Goal: Task Accomplishment & Management: Use online tool/utility

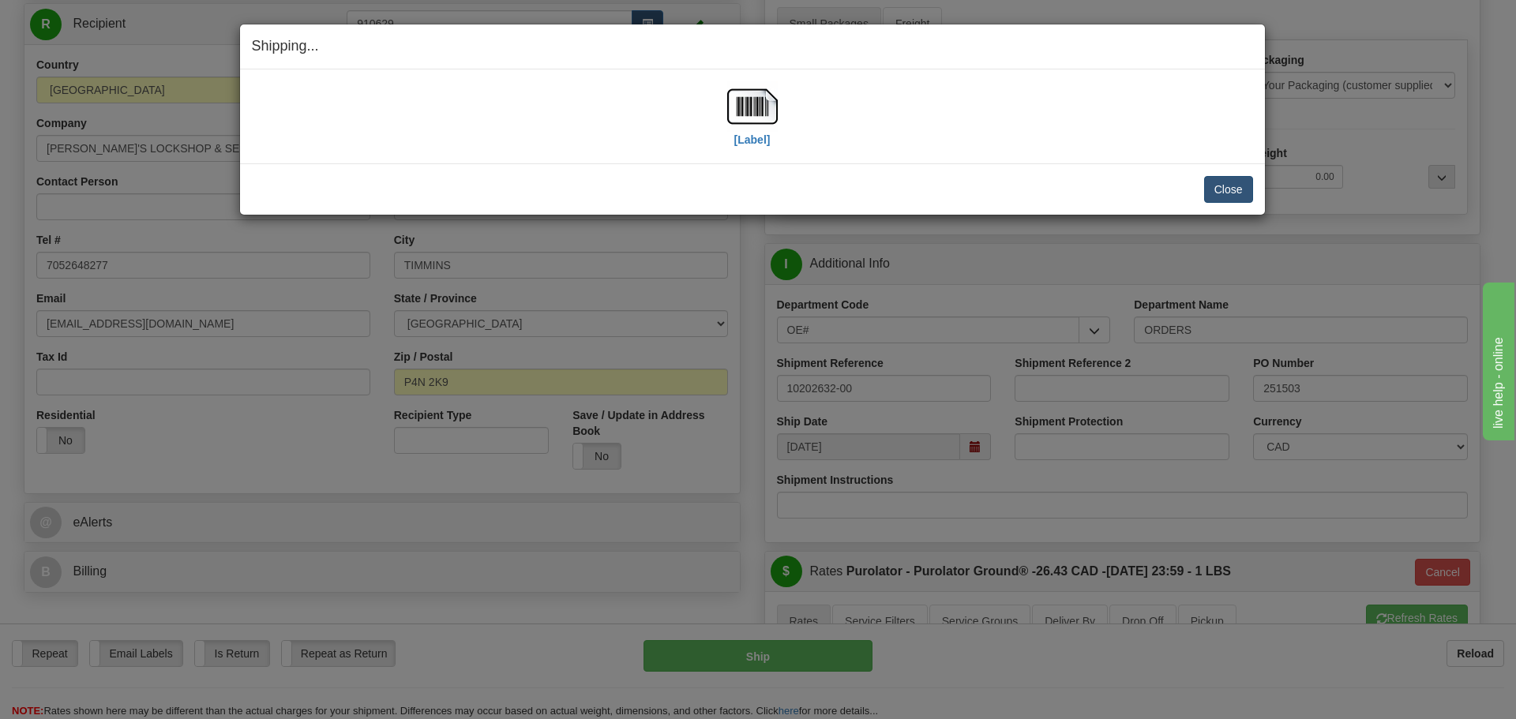
scroll to position [158, 0]
click at [1211, 191] on button "Close" at bounding box center [1228, 189] width 49 height 27
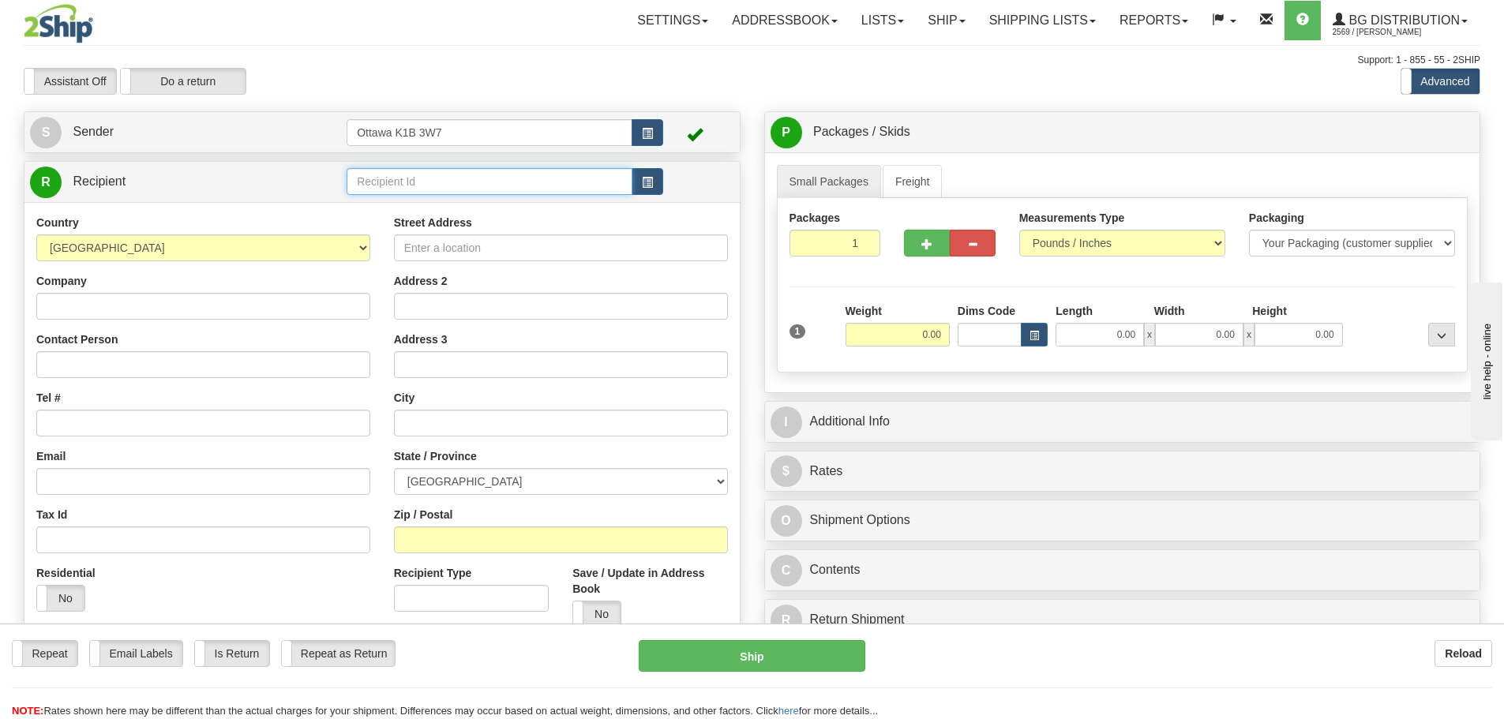
click at [468, 178] on input "text" at bounding box center [490, 181] width 286 height 27
type input "60419"
click at [370, 36] on div "Settings Shipping Preferences Fields Preferences New Store Connections Addressb…" at bounding box center [879, 20] width 1201 height 39
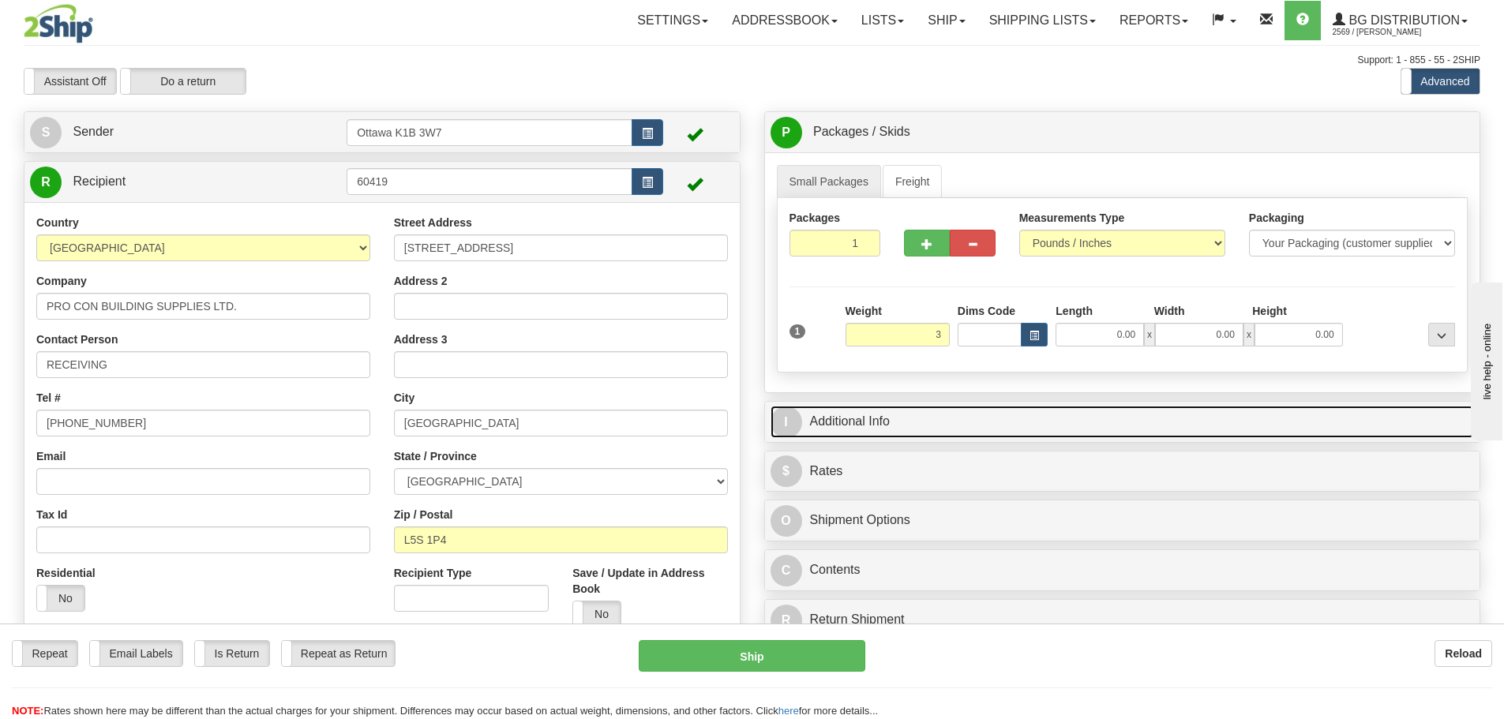
type input "3.00"
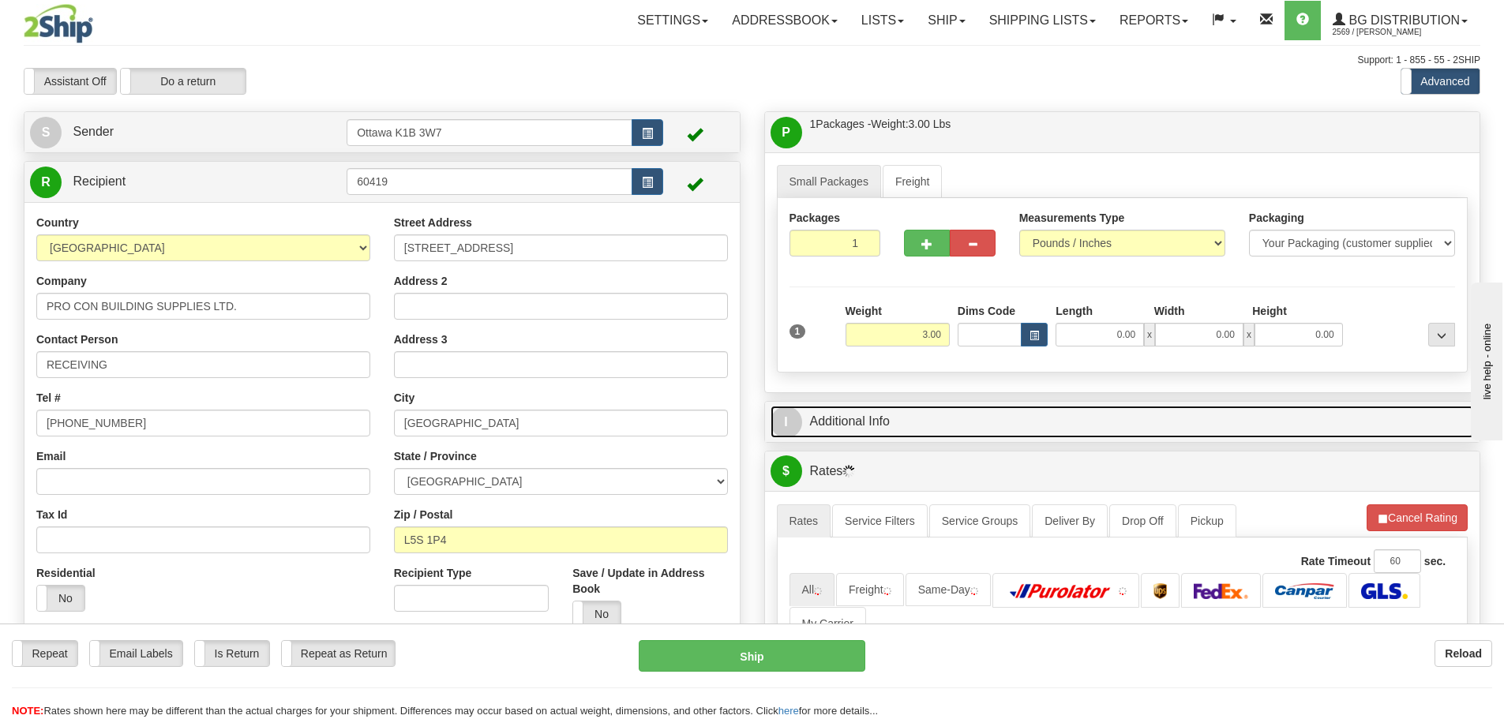
click at [1093, 423] on link "I Additional Info" at bounding box center [1123, 422] width 704 height 32
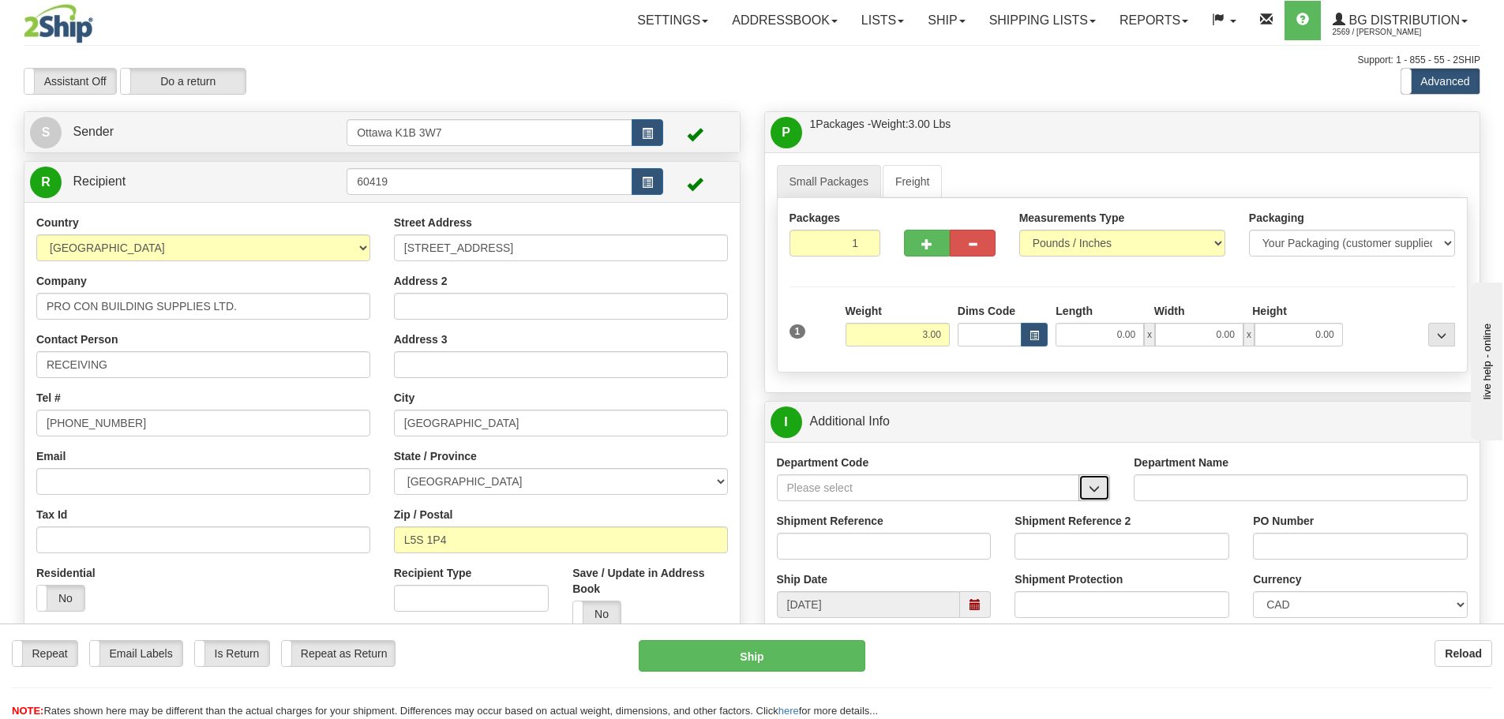
click at [1097, 489] on span "button" at bounding box center [1094, 489] width 11 height 10
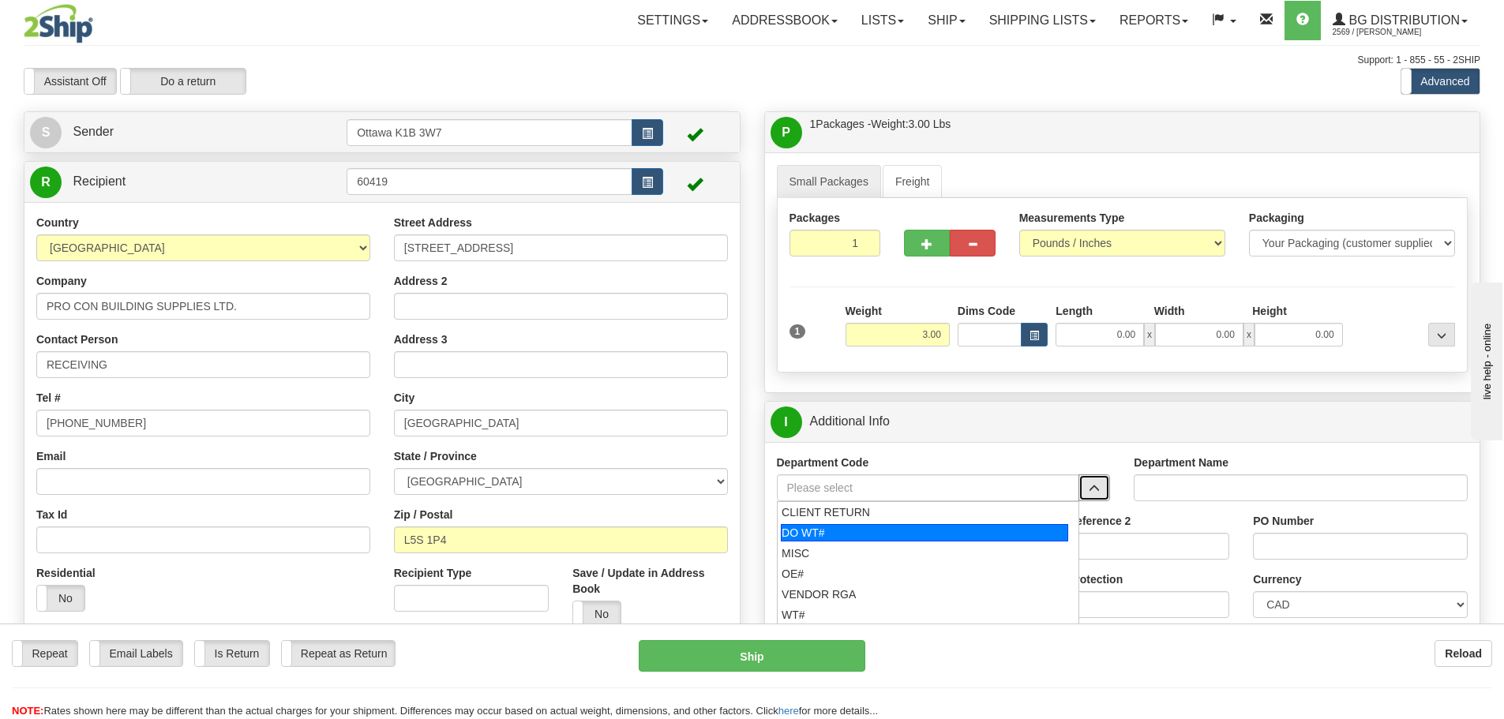
click at [901, 537] on div "DO WT#" at bounding box center [924, 532] width 287 height 17
type input "DO WT#"
type input "DIRECT ORDERS"
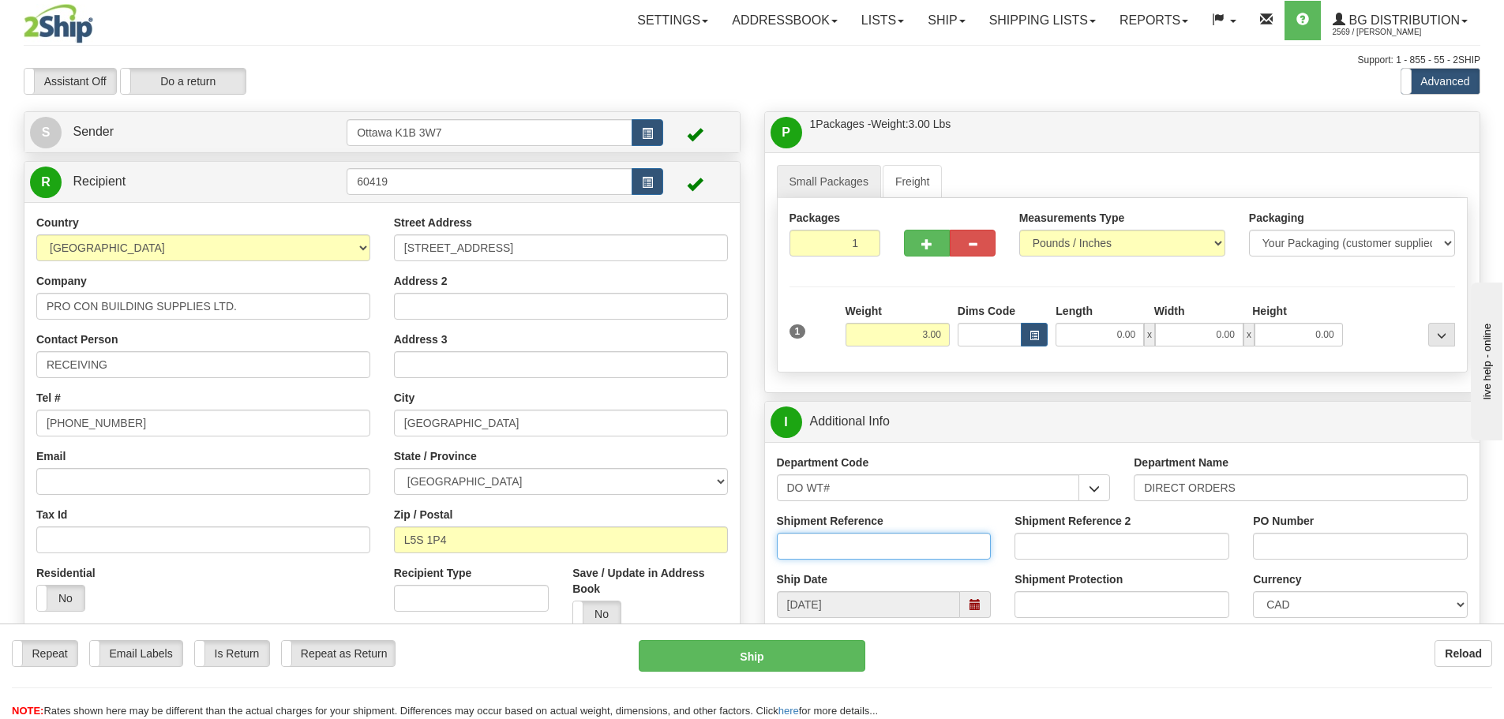
click at [877, 538] on input "Shipment Reference" at bounding box center [884, 546] width 215 height 27
type input "164836-00"
click at [1372, 542] on input "PO Number" at bounding box center [1360, 546] width 215 height 27
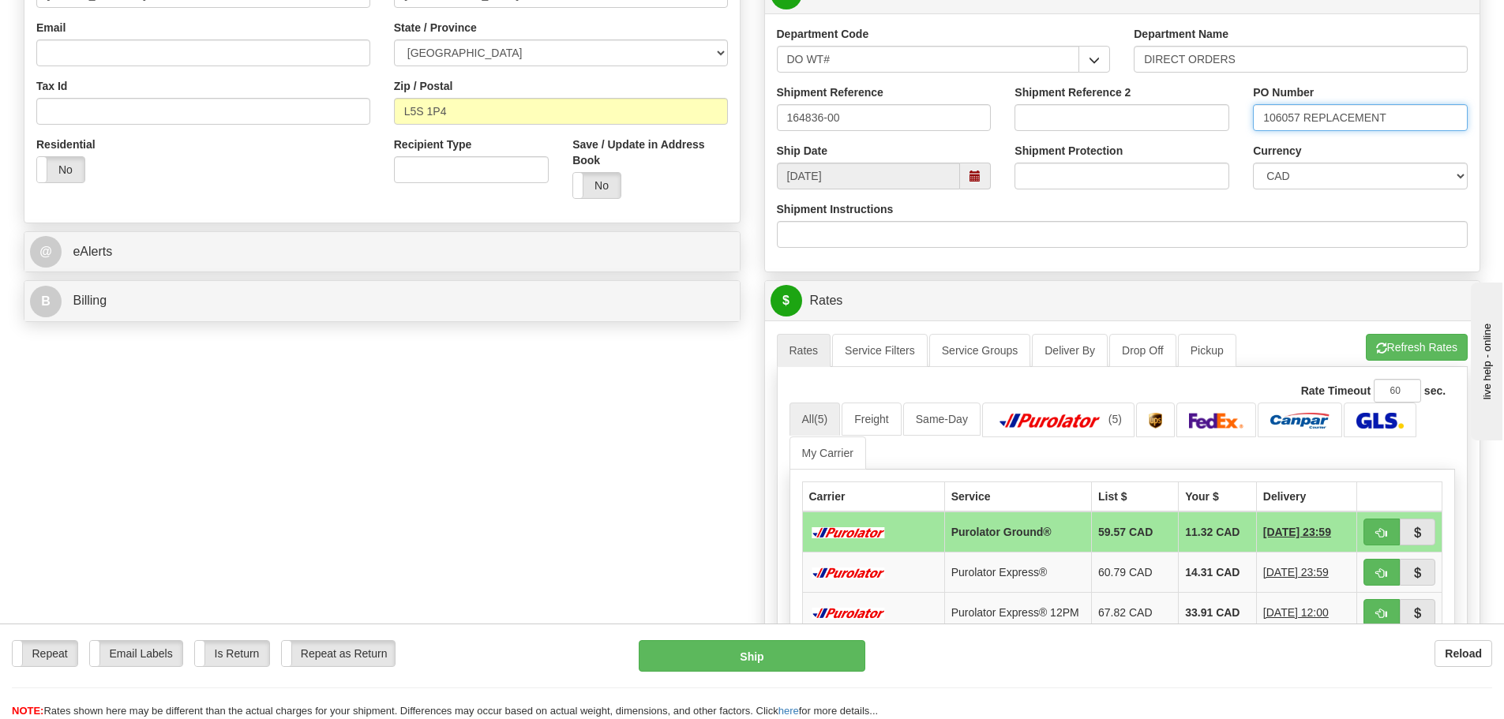
scroll to position [474, 0]
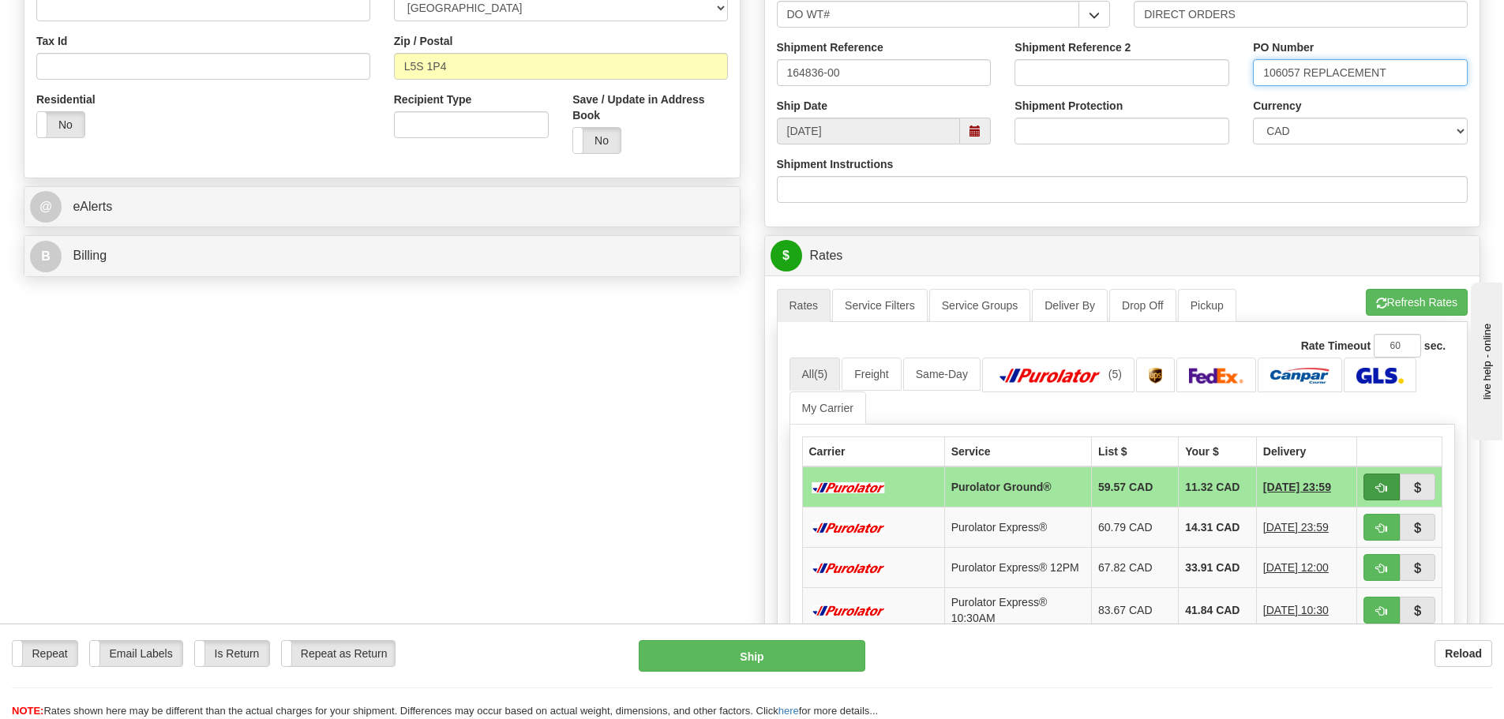
type input "106057 REPLACEMENT"
click at [1381, 494] on span "button" at bounding box center [1382, 488] width 11 height 10
type input "260"
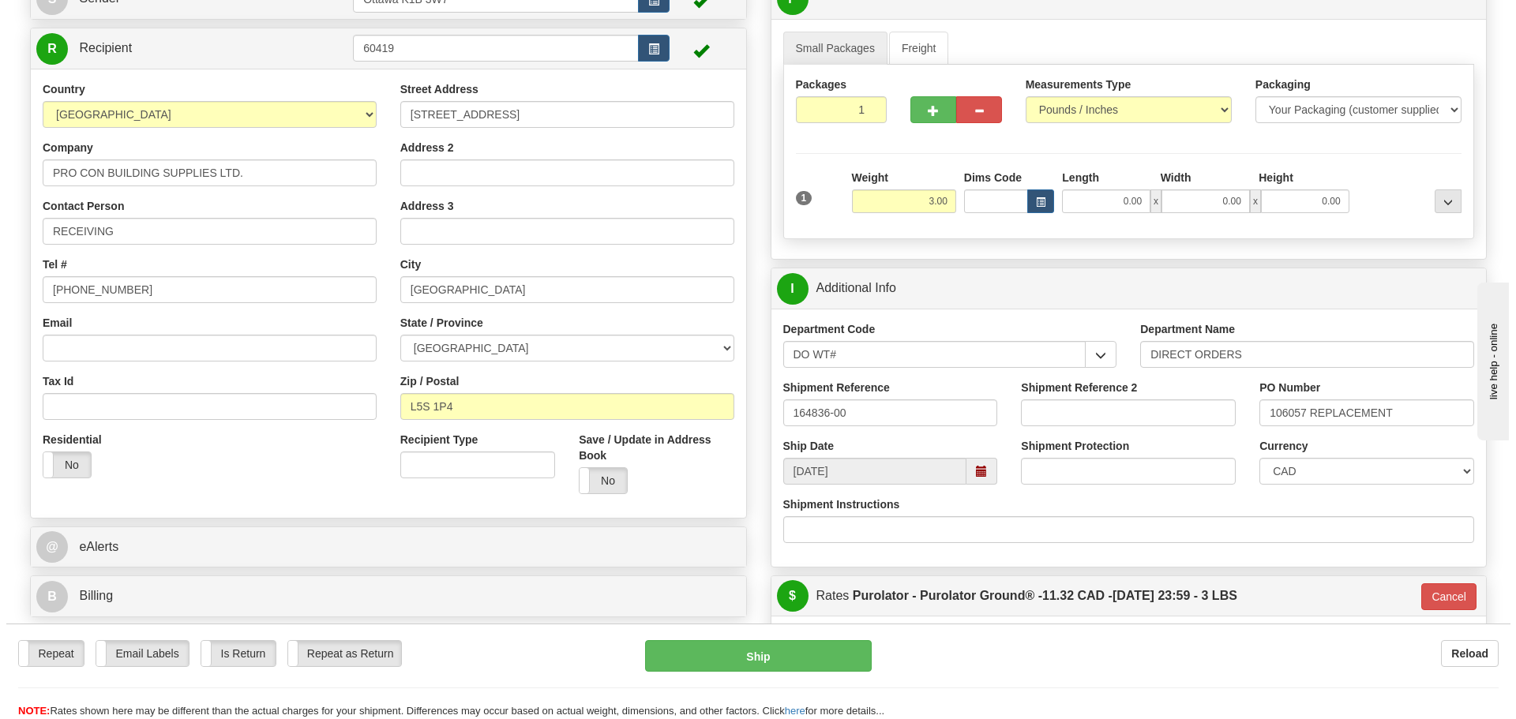
scroll to position [158, 0]
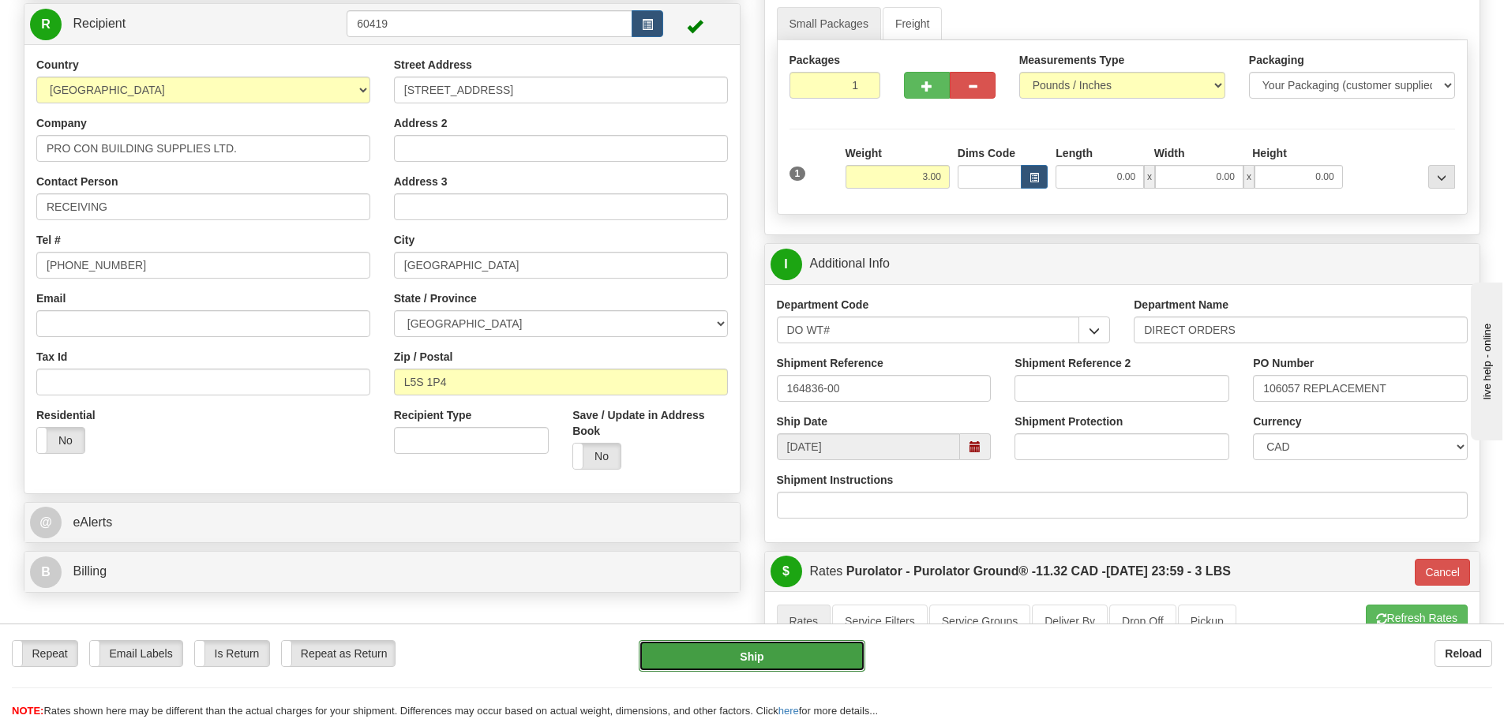
click at [785, 672] on button "Ship" at bounding box center [752, 656] width 227 height 32
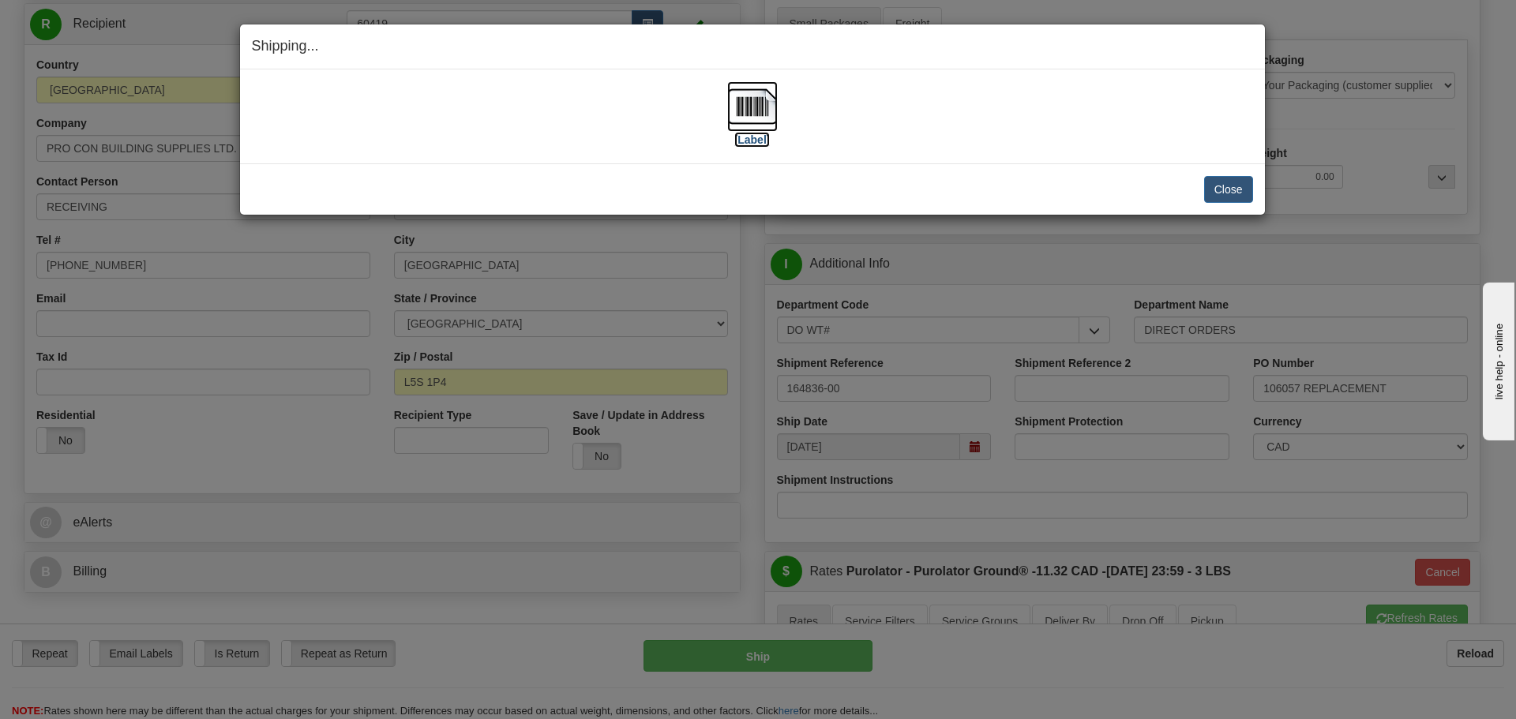
click at [751, 143] on label "[Label]" at bounding box center [752, 140] width 36 height 16
click at [1211, 179] on button "Close" at bounding box center [1228, 189] width 49 height 27
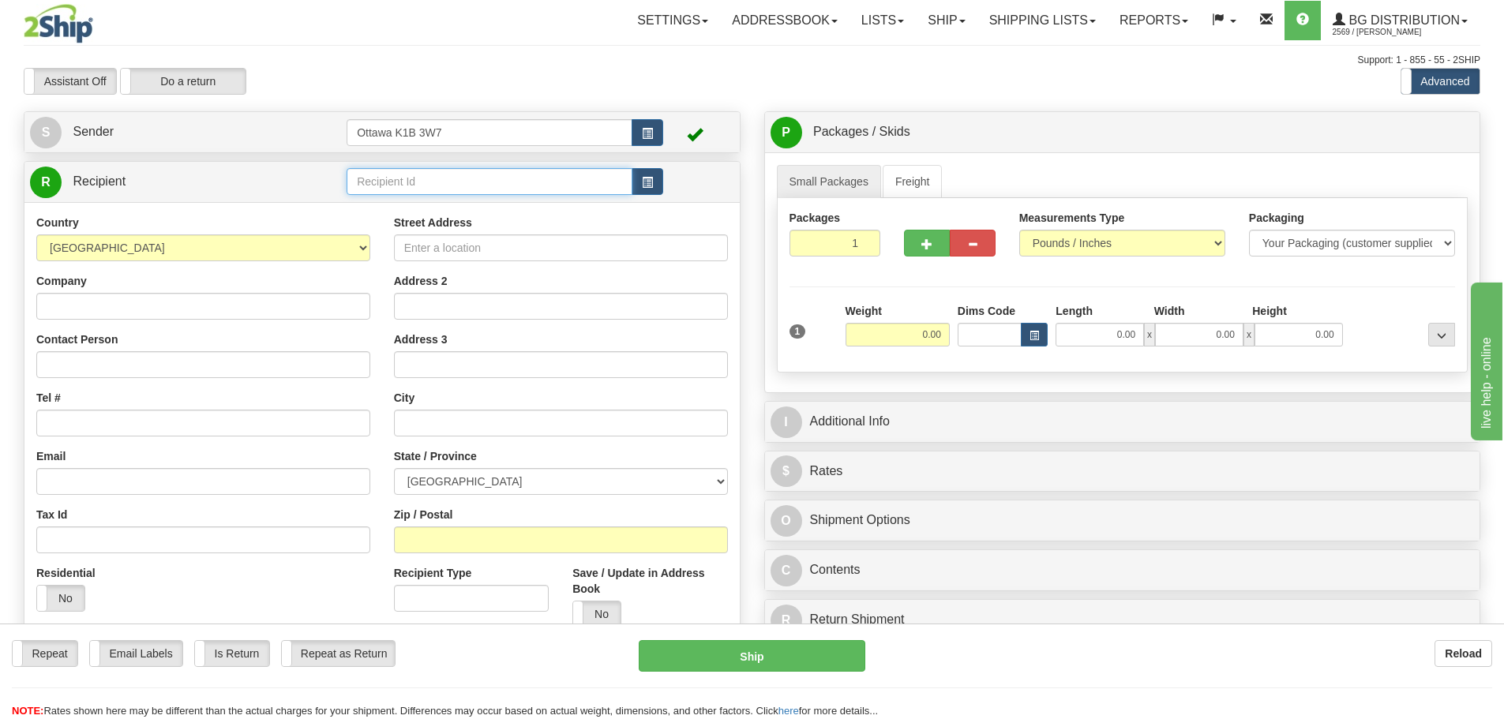
click at [391, 187] on input "text" at bounding box center [490, 181] width 286 height 27
type input "910698"
click at [497, 95] on div "Assistant On Assistant Off Do a return Do a return" at bounding box center [320, 81] width 617 height 27
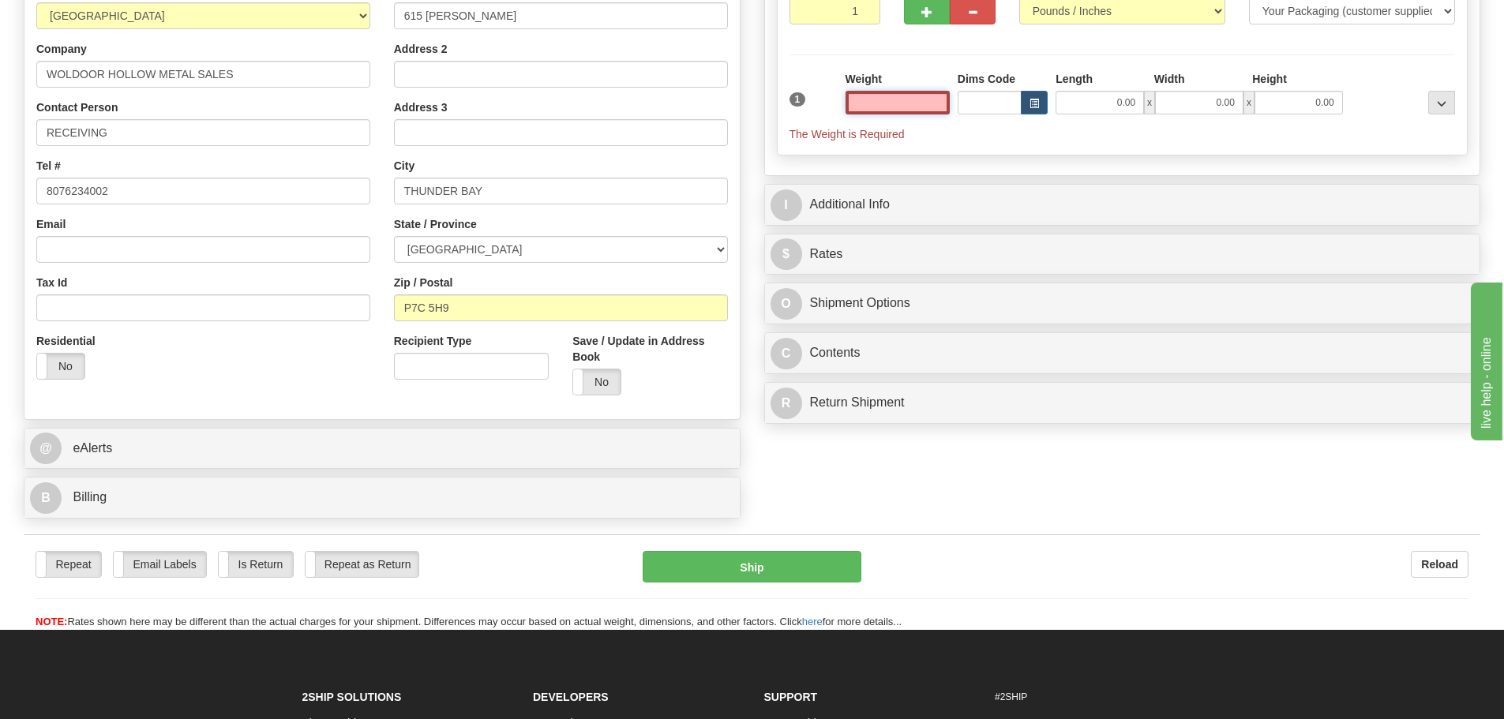
scroll to position [237, 0]
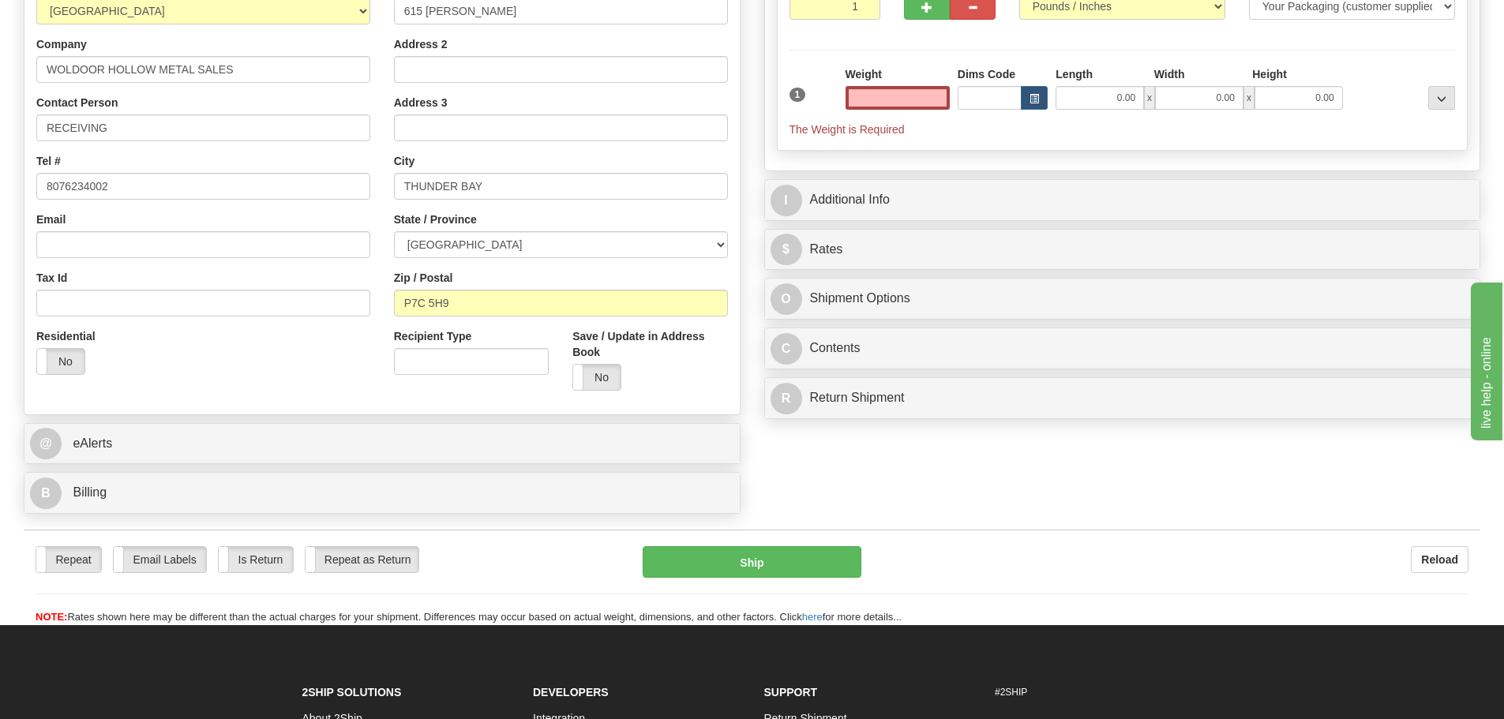
type input "0.00"
click at [250, 472] on div "B Billing Billing types cannot be changed when using Sendle. Freight Costs will…" at bounding box center [382, 493] width 717 height 42
click at [247, 482] on div "B Billing" at bounding box center [382, 493] width 716 height 40
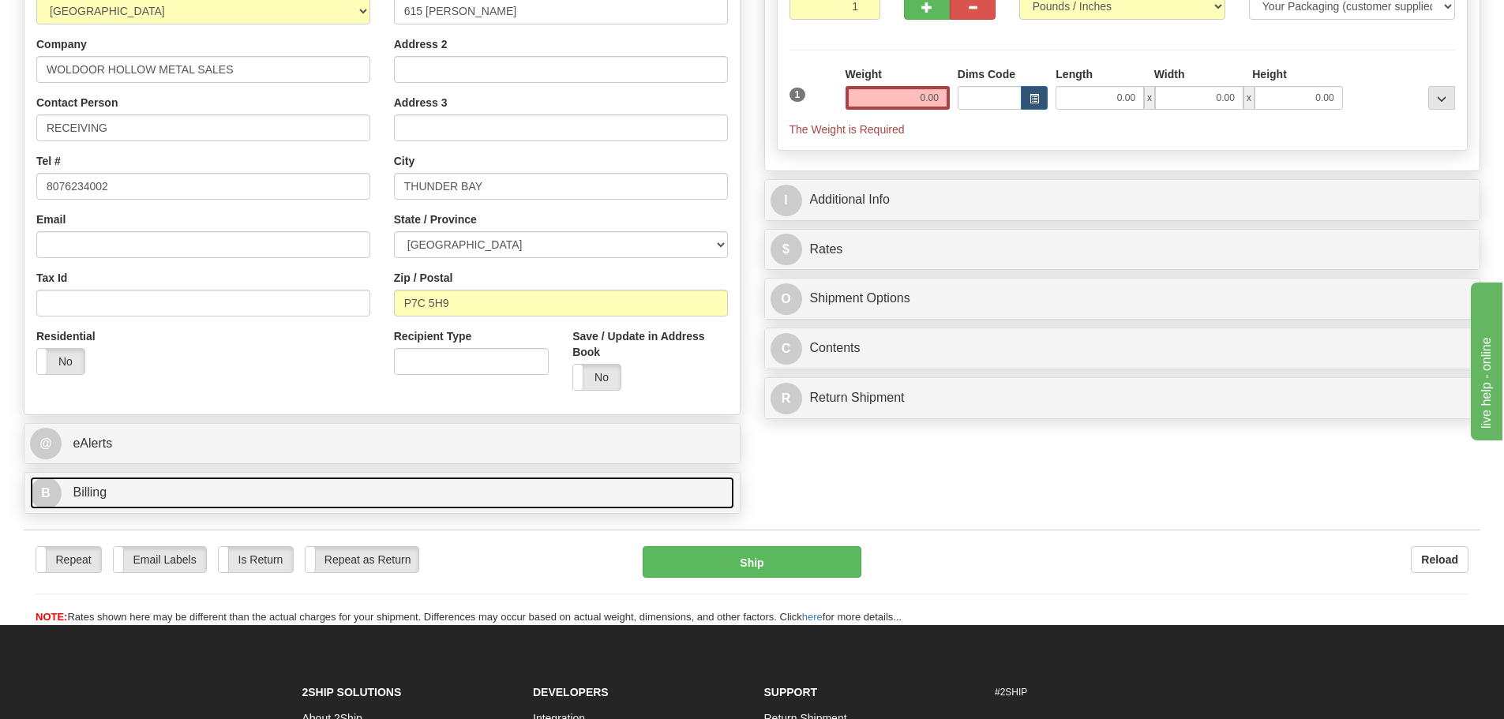
click at [247, 483] on link "B Billing" at bounding box center [382, 493] width 704 height 32
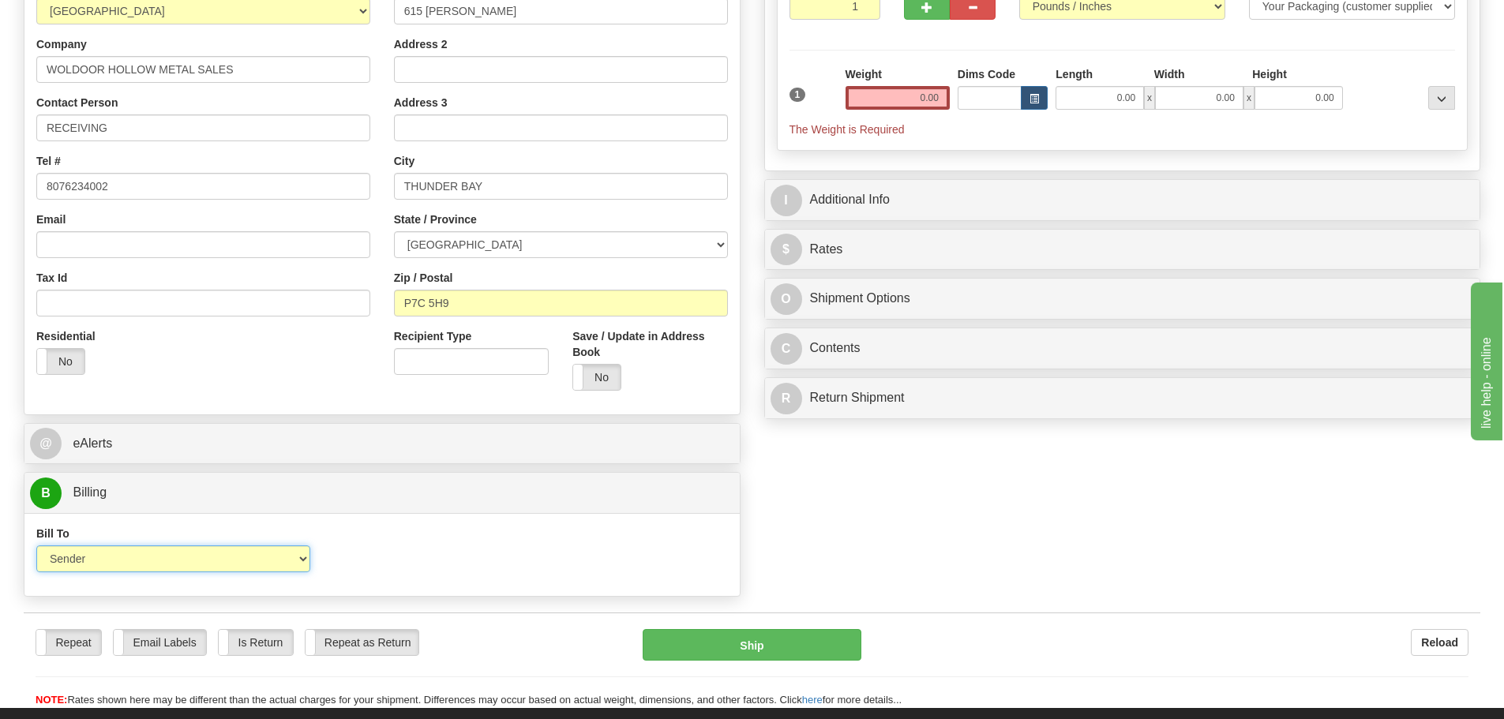
click at [215, 553] on select "Sender Recipient Third Party Collect" at bounding box center [173, 559] width 274 height 27
select select "2"
click at [36, 546] on select "Sender Recipient Third Party Collect" at bounding box center [173, 559] width 274 height 27
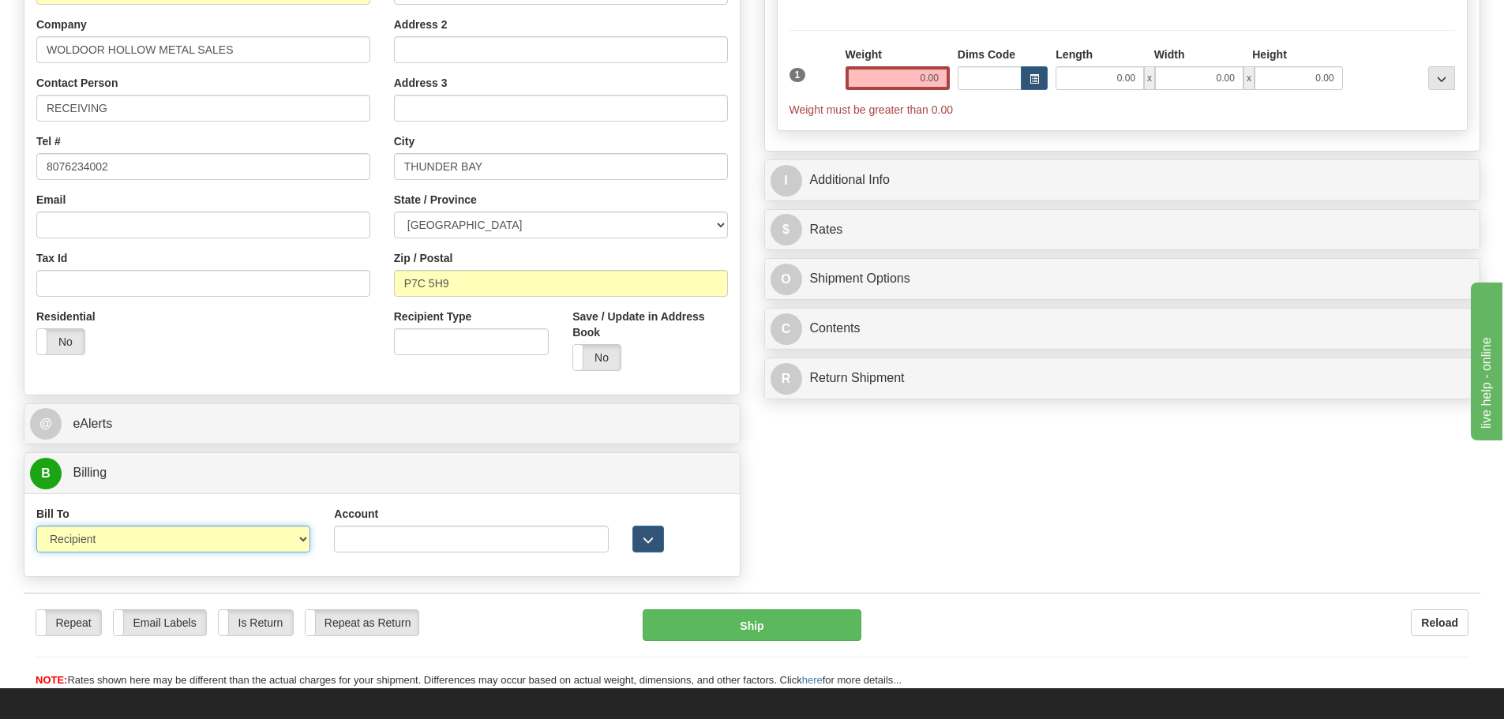
scroll to position [474, 0]
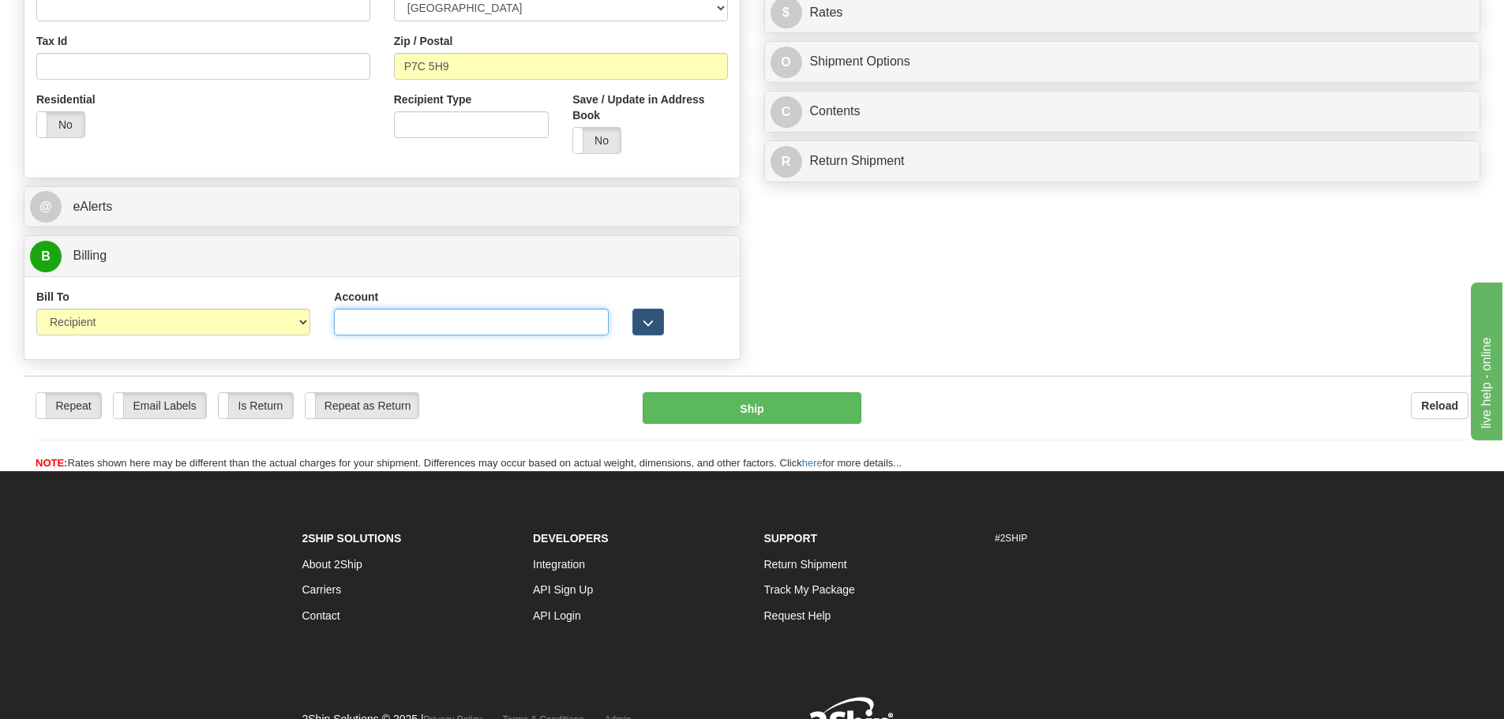
click at [360, 323] on input "Account" at bounding box center [471, 322] width 274 height 27
type input "8578138"
click at [460, 347] on div "Account 8578138 3rd Party Account List Please select" at bounding box center [471, 318] width 298 height 58
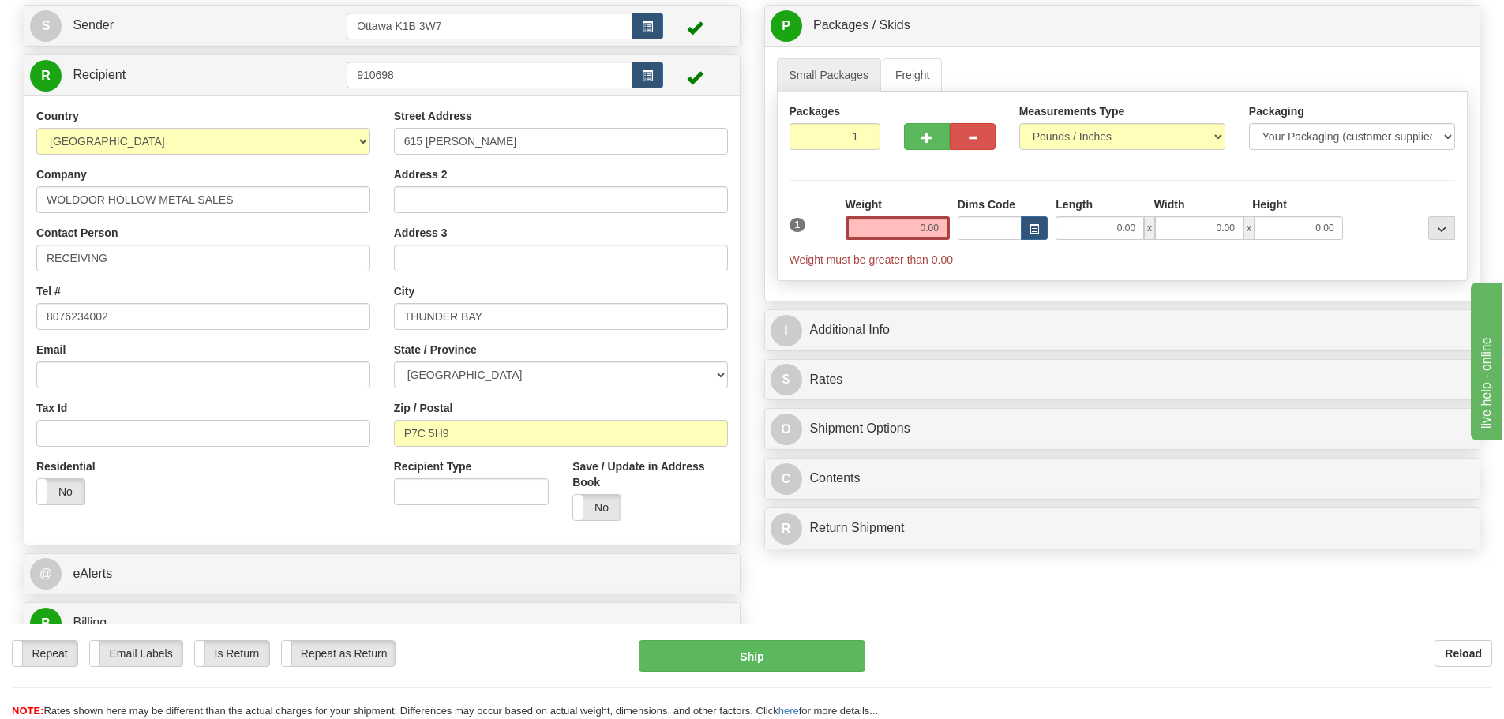
scroll to position [0, 0]
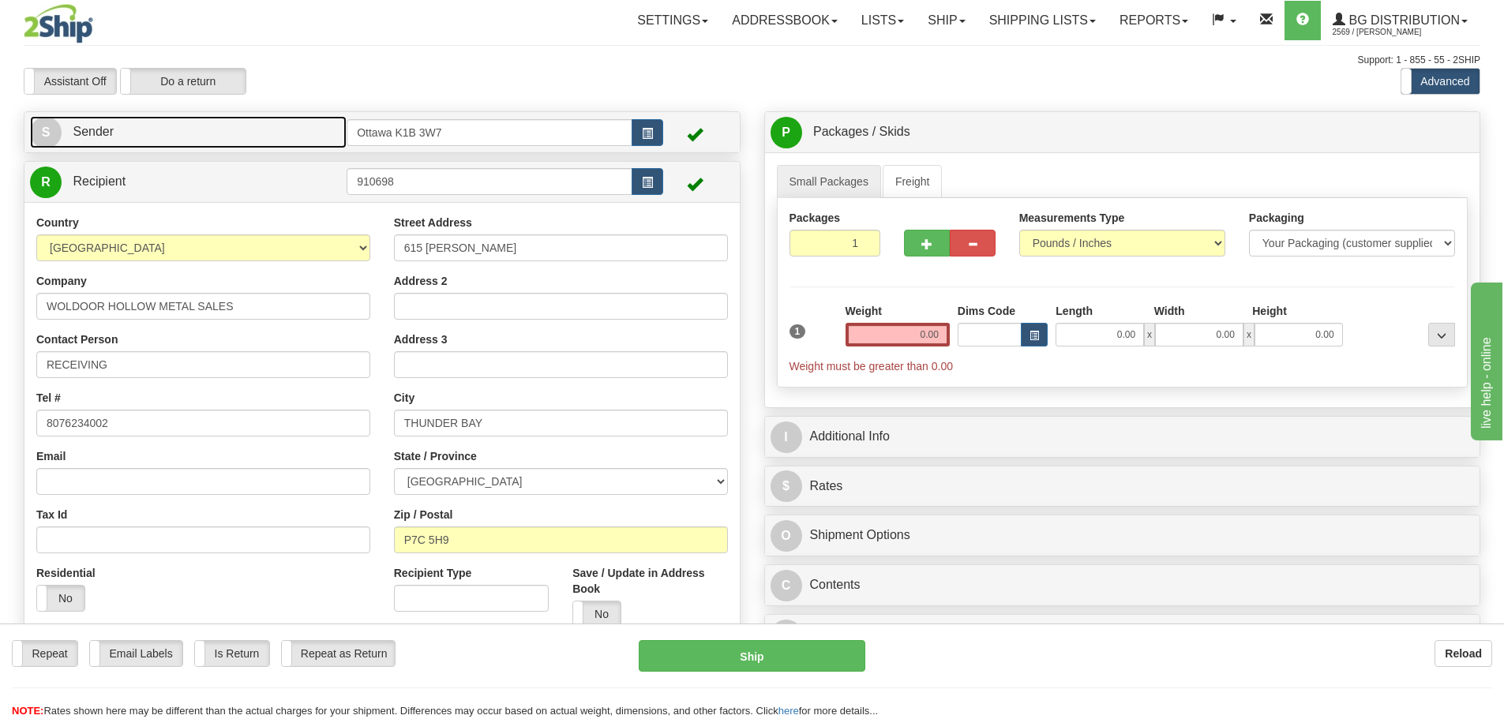
click at [217, 130] on link "S Sender" at bounding box center [188, 132] width 317 height 32
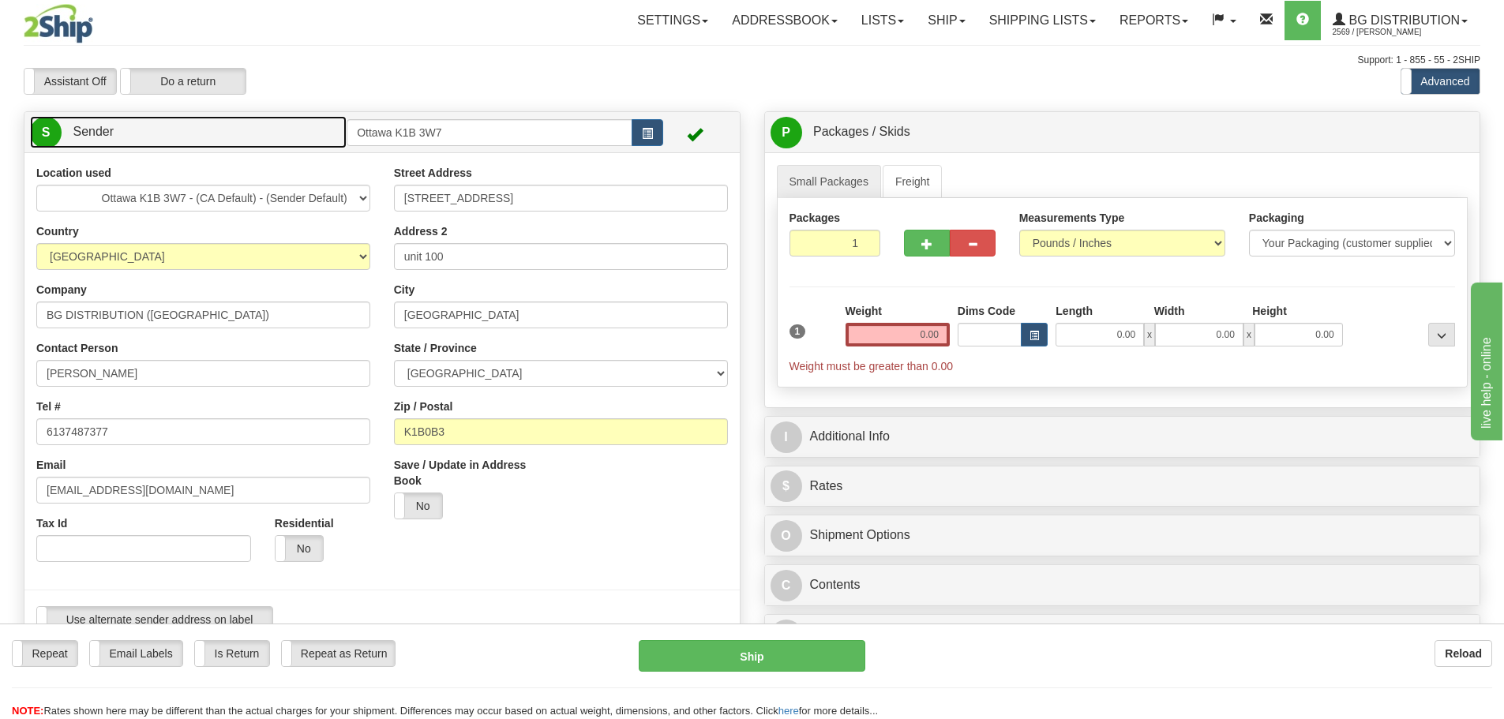
click at [247, 133] on link "S Sender" at bounding box center [188, 132] width 317 height 32
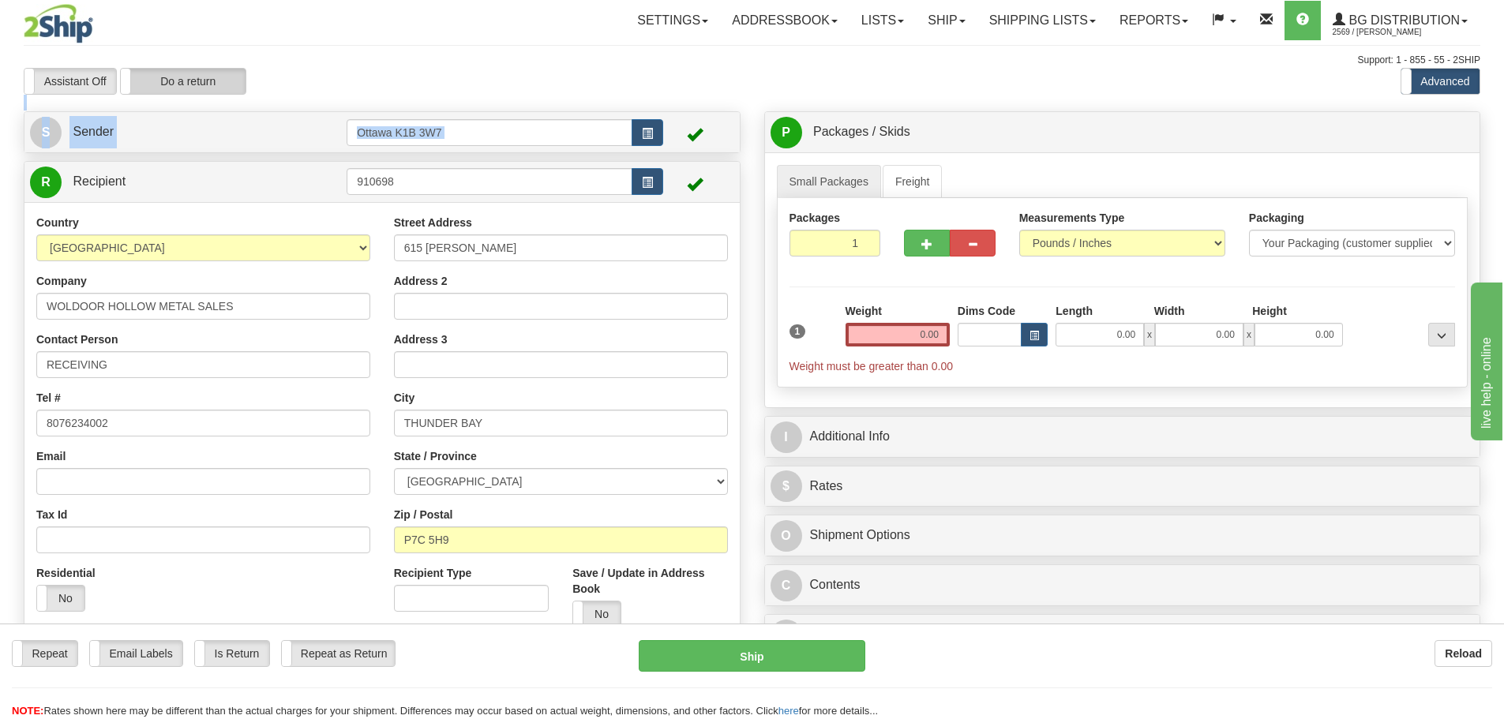
drag, startPoint x: 205, startPoint y: 158, endPoint x: 217, endPoint y: 92, distance: 66.8
click at [217, 92] on div "Toggle navigation Settings Shipping Preferences Fields Preferences New" at bounding box center [752, 461] width 1504 height 922
click at [338, 76] on div "Assistant On Assistant Off Do a return Do a return" at bounding box center [320, 81] width 617 height 27
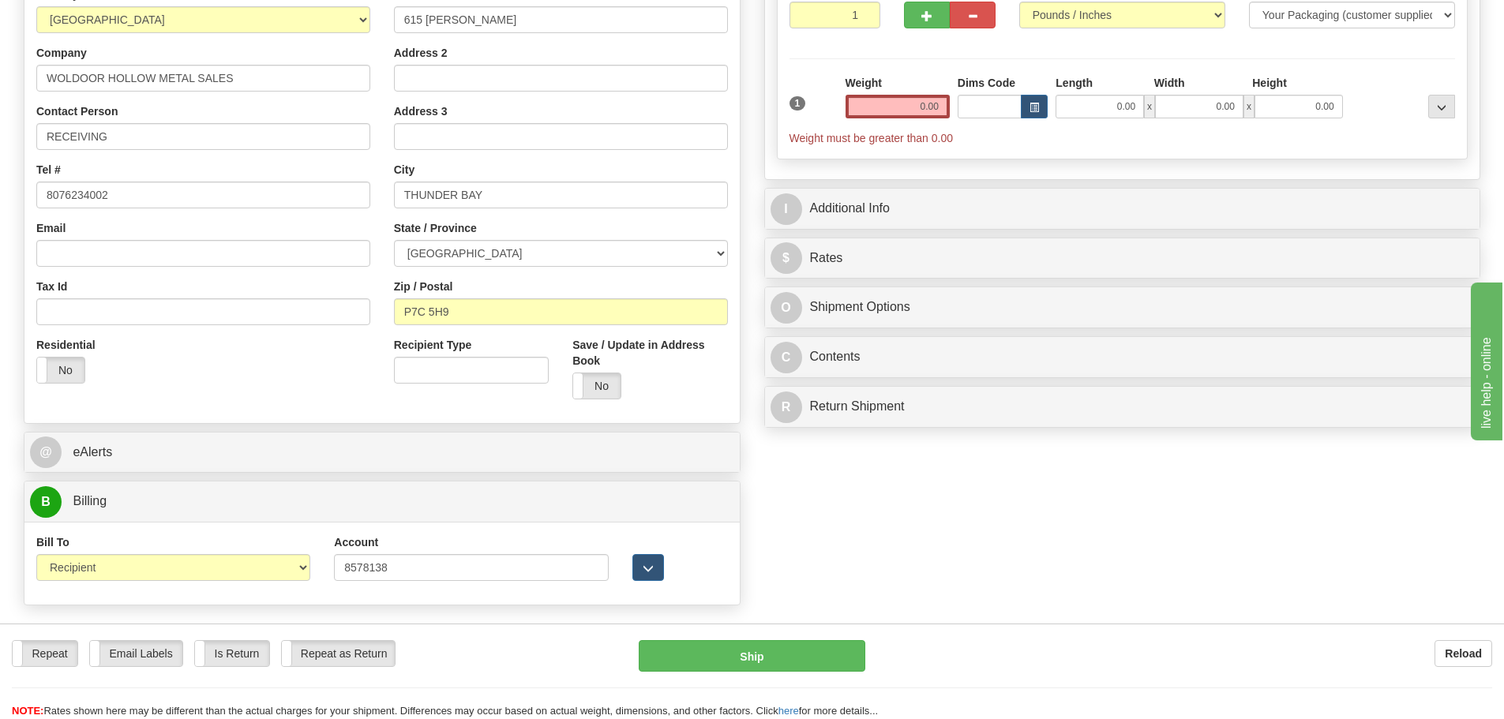
scroll to position [79, 0]
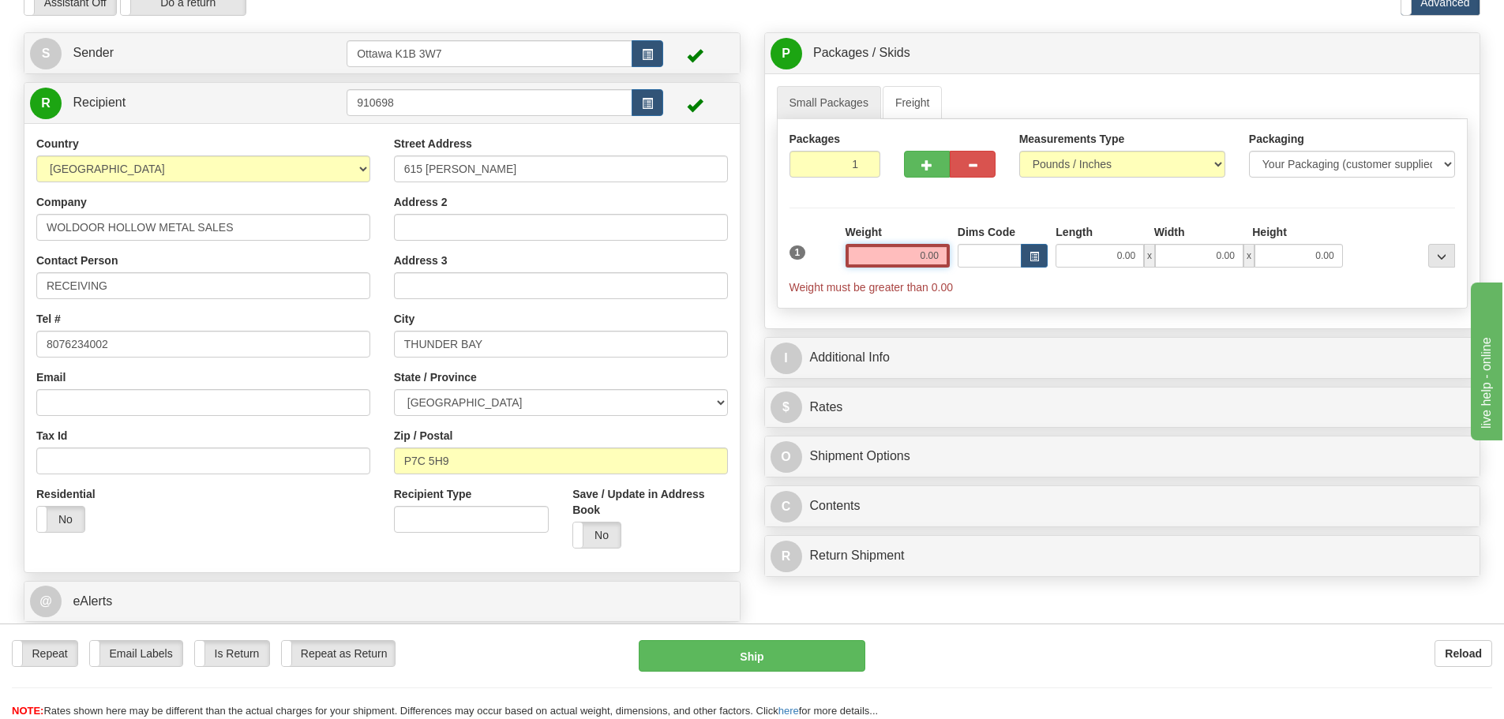
click at [914, 257] on input "0.00" at bounding box center [898, 256] width 104 height 24
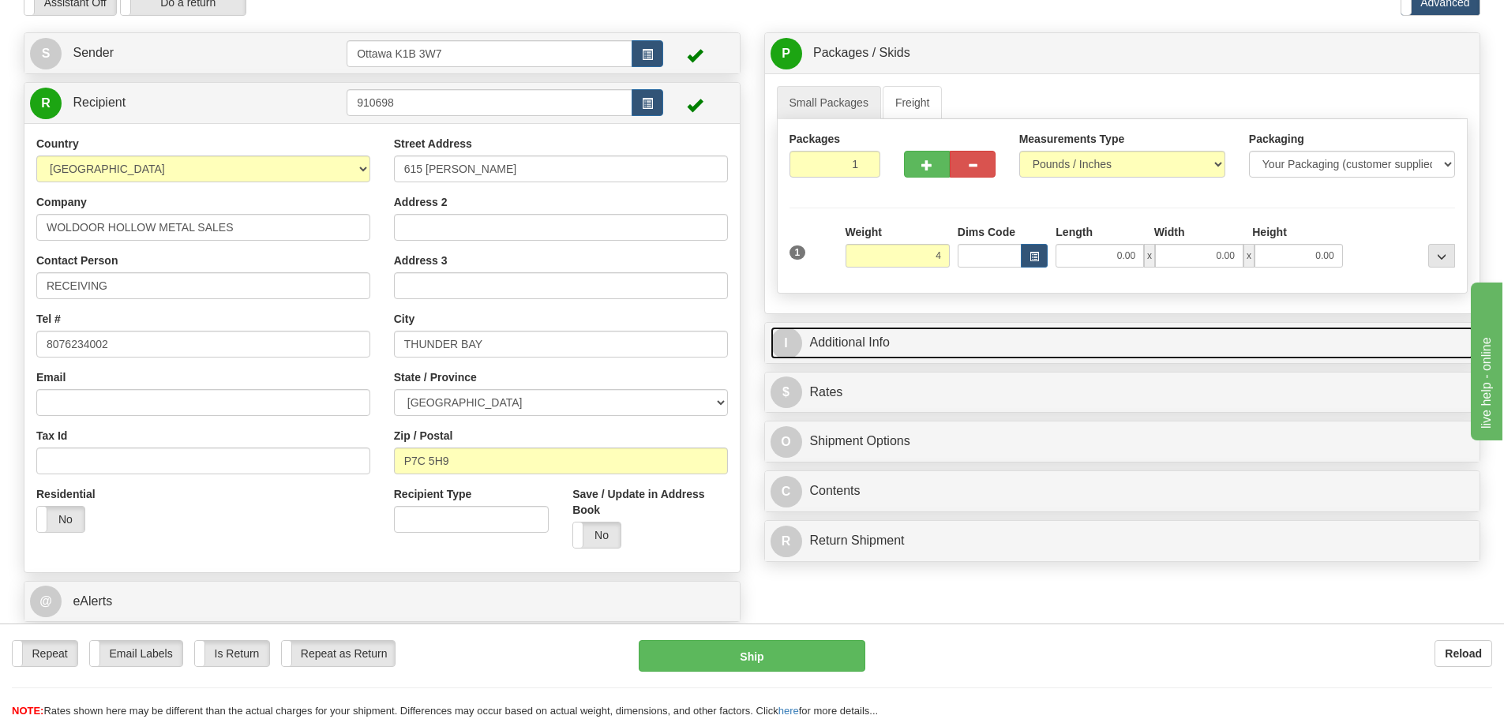
click at [1032, 344] on link "I Additional Info" at bounding box center [1123, 343] width 704 height 32
type input "4.00"
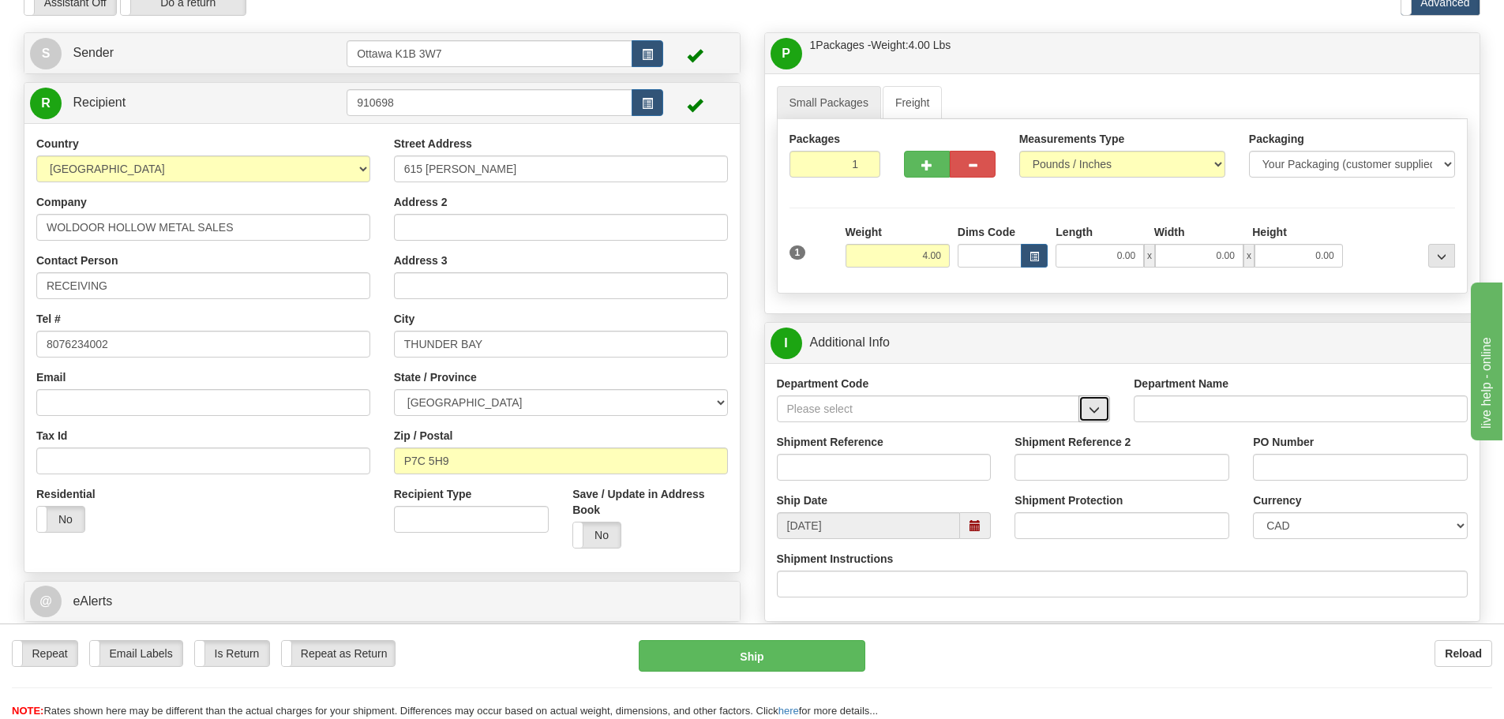
click at [1099, 408] on span "button" at bounding box center [1094, 410] width 11 height 10
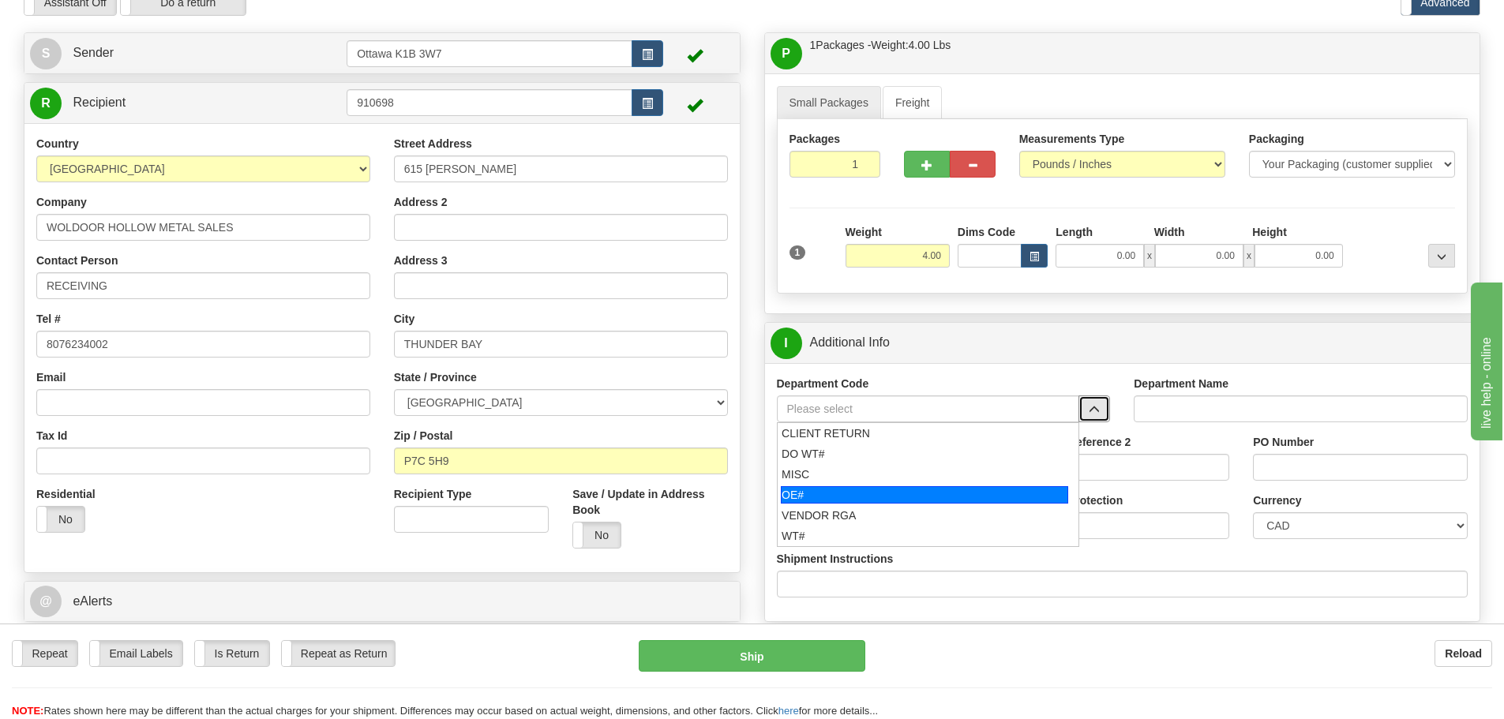
click at [843, 498] on div "OE#" at bounding box center [924, 494] width 287 height 17
type input "OE#"
type input "ORDERS"
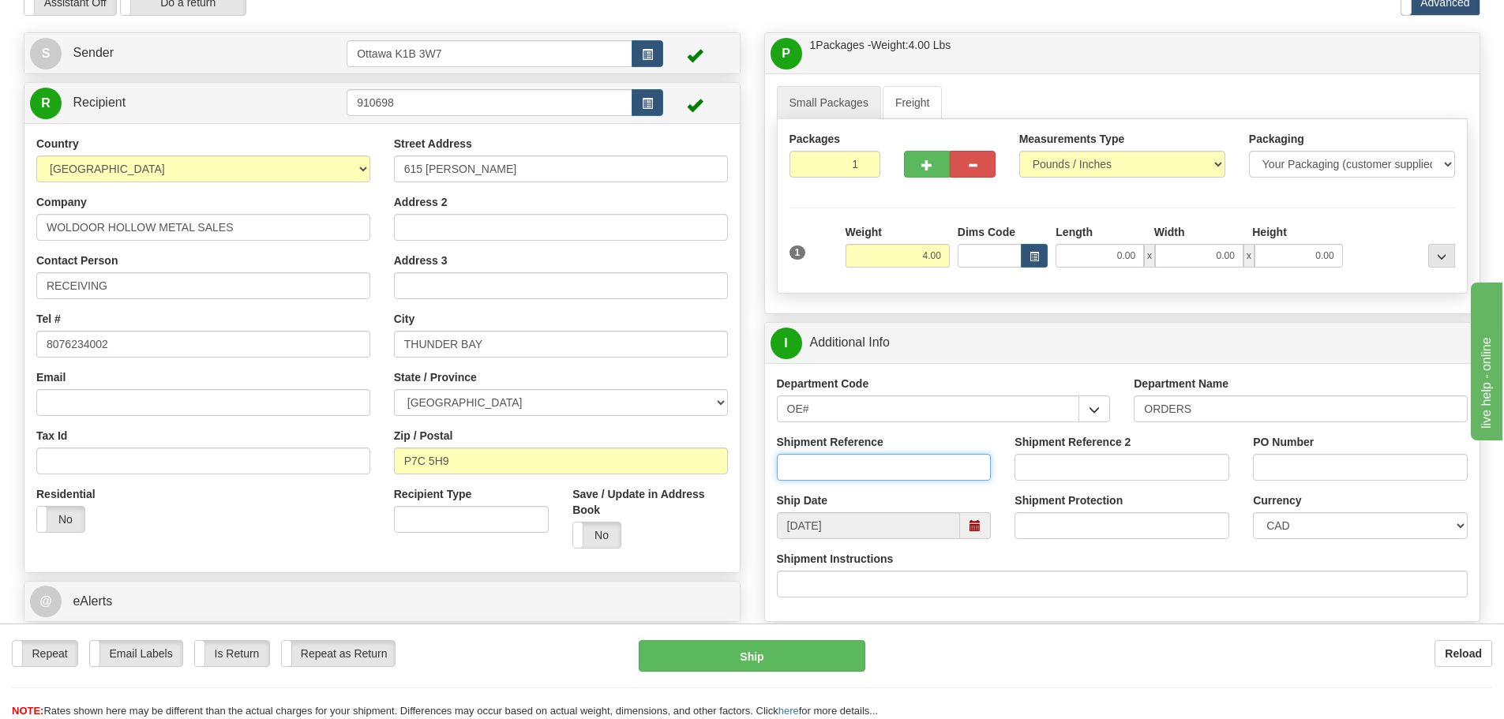
click at [877, 475] on input "Shipment Reference" at bounding box center [884, 467] width 215 height 27
type input "10193574-01"
click at [1310, 449] on label "PO Number" at bounding box center [1283, 442] width 61 height 16
click at [1310, 454] on input "PO Number" at bounding box center [1360, 467] width 215 height 27
click at [1314, 463] on input "PO Number" at bounding box center [1360, 467] width 215 height 27
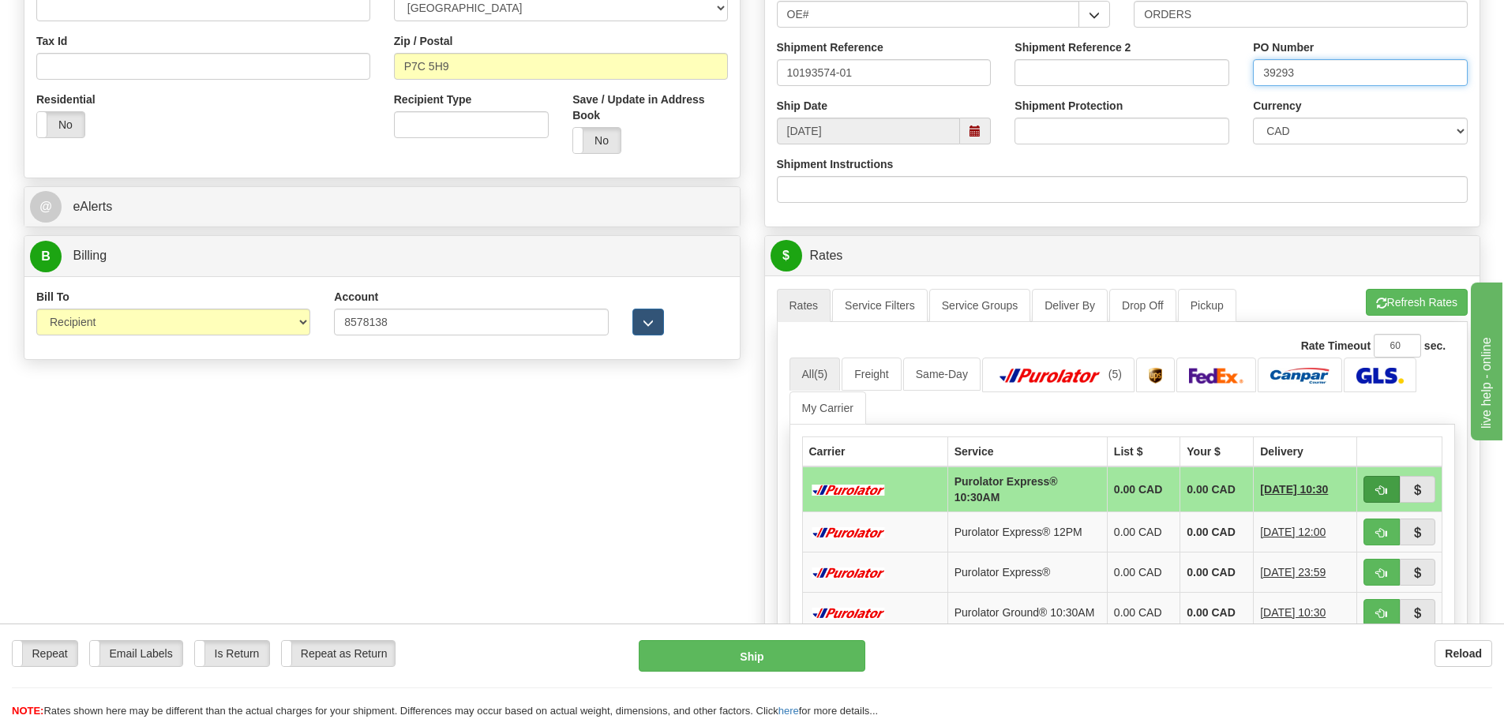
scroll to position [553, 0]
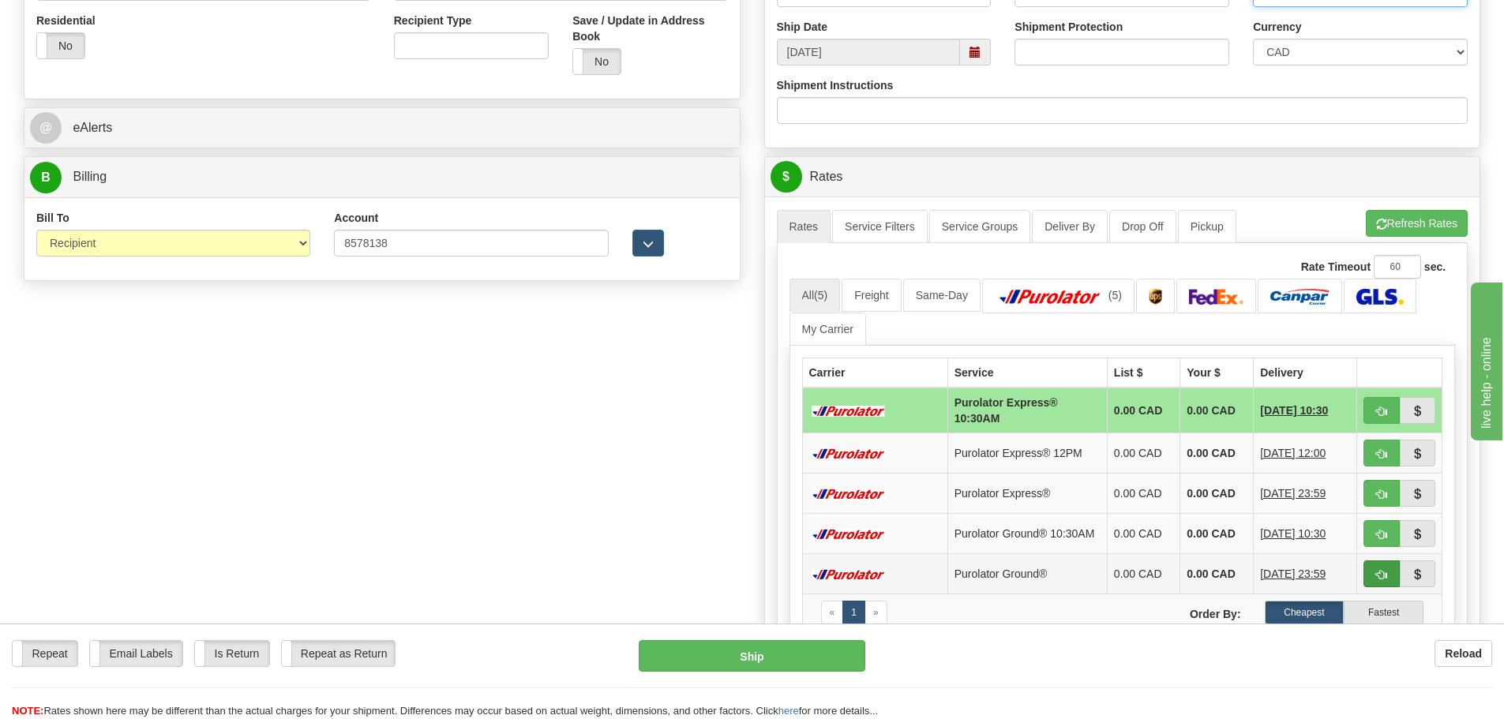
type input "39293"
click at [1381, 580] on span "button" at bounding box center [1382, 575] width 11 height 10
type input "260"
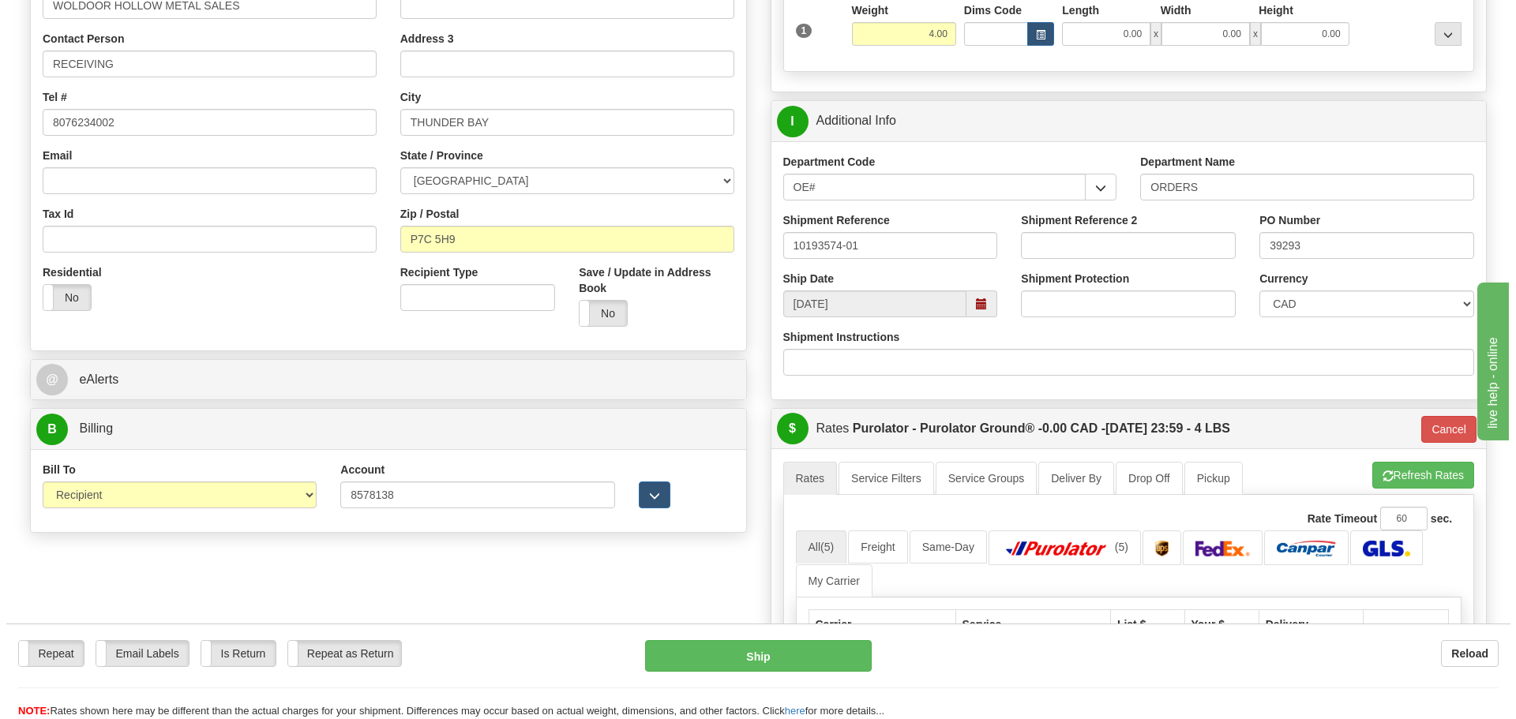
scroll to position [158, 0]
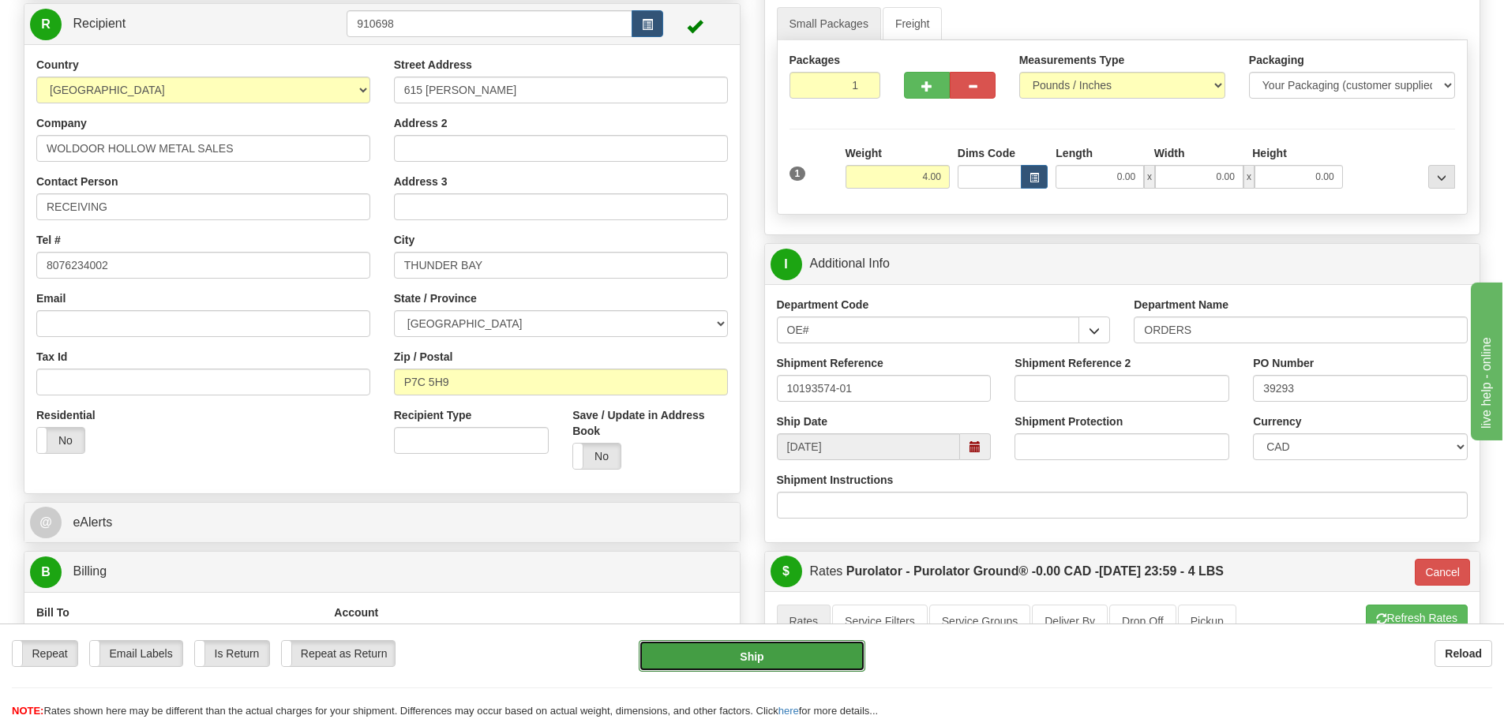
click at [817, 648] on button "Ship" at bounding box center [752, 656] width 227 height 32
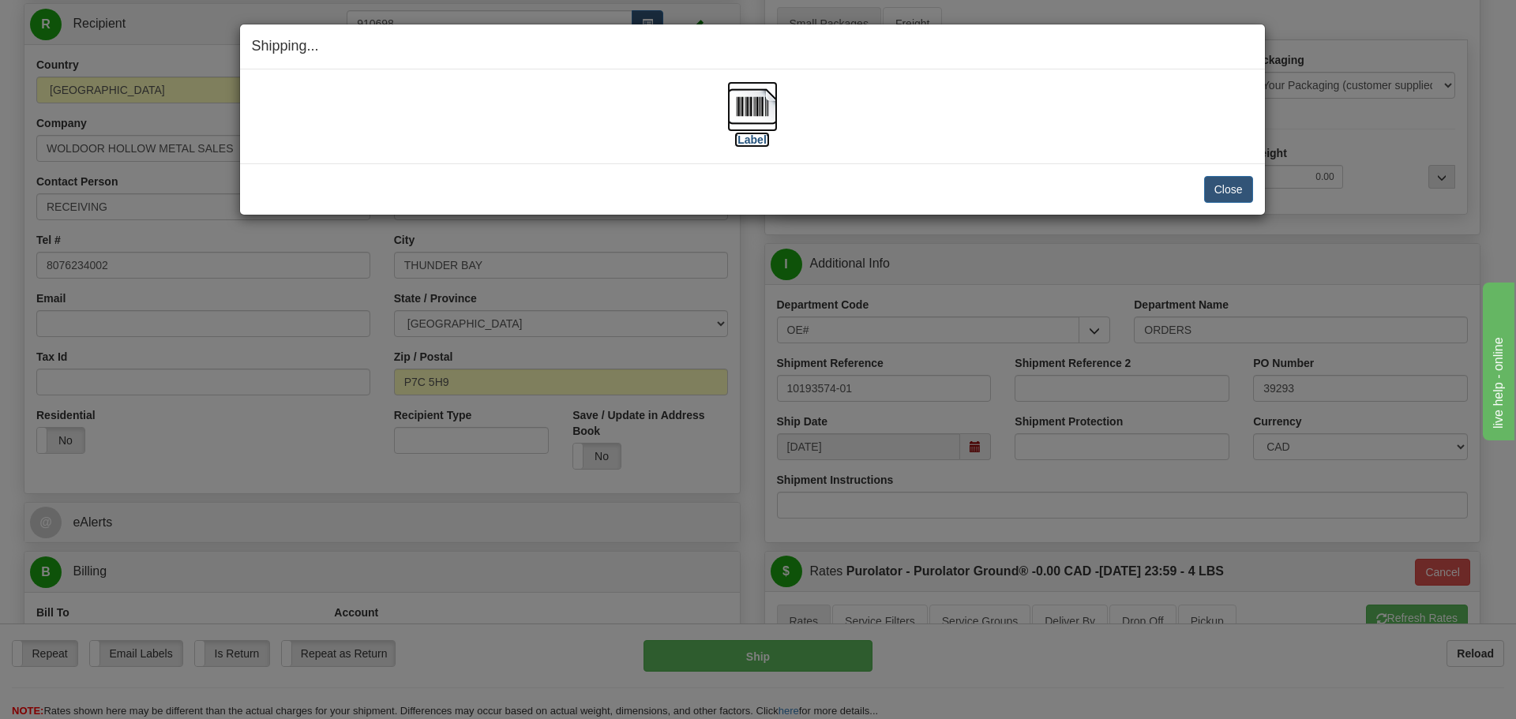
click at [761, 141] on label "[Label]" at bounding box center [752, 140] width 36 height 16
click at [1240, 186] on button "Close" at bounding box center [1228, 189] width 49 height 27
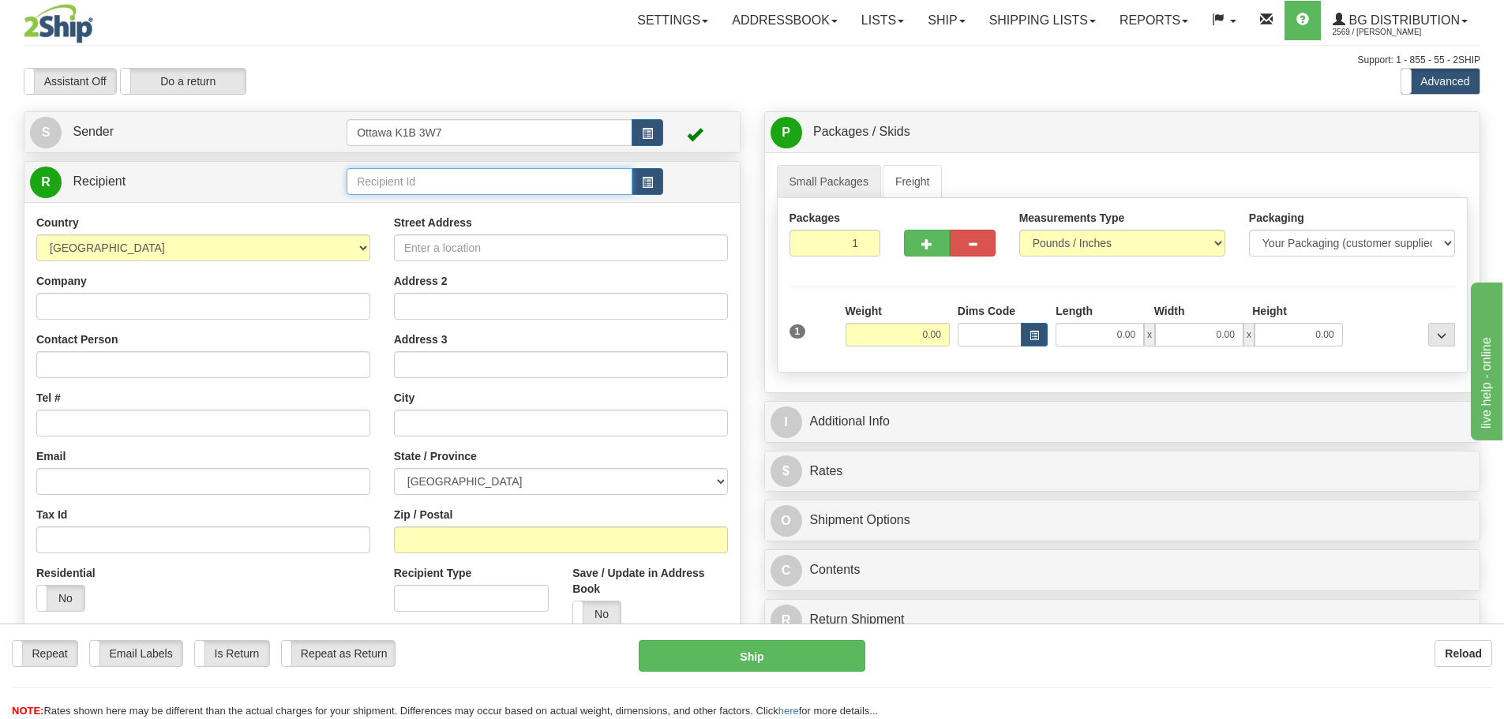
click at [466, 188] on input "text" at bounding box center [490, 181] width 286 height 27
click at [937, 325] on input "0.00" at bounding box center [898, 335] width 104 height 24
type input "0.00"
click at [506, 184] on input "text" at bounding box center [490, 181] width 286 height 27
type input "60019"
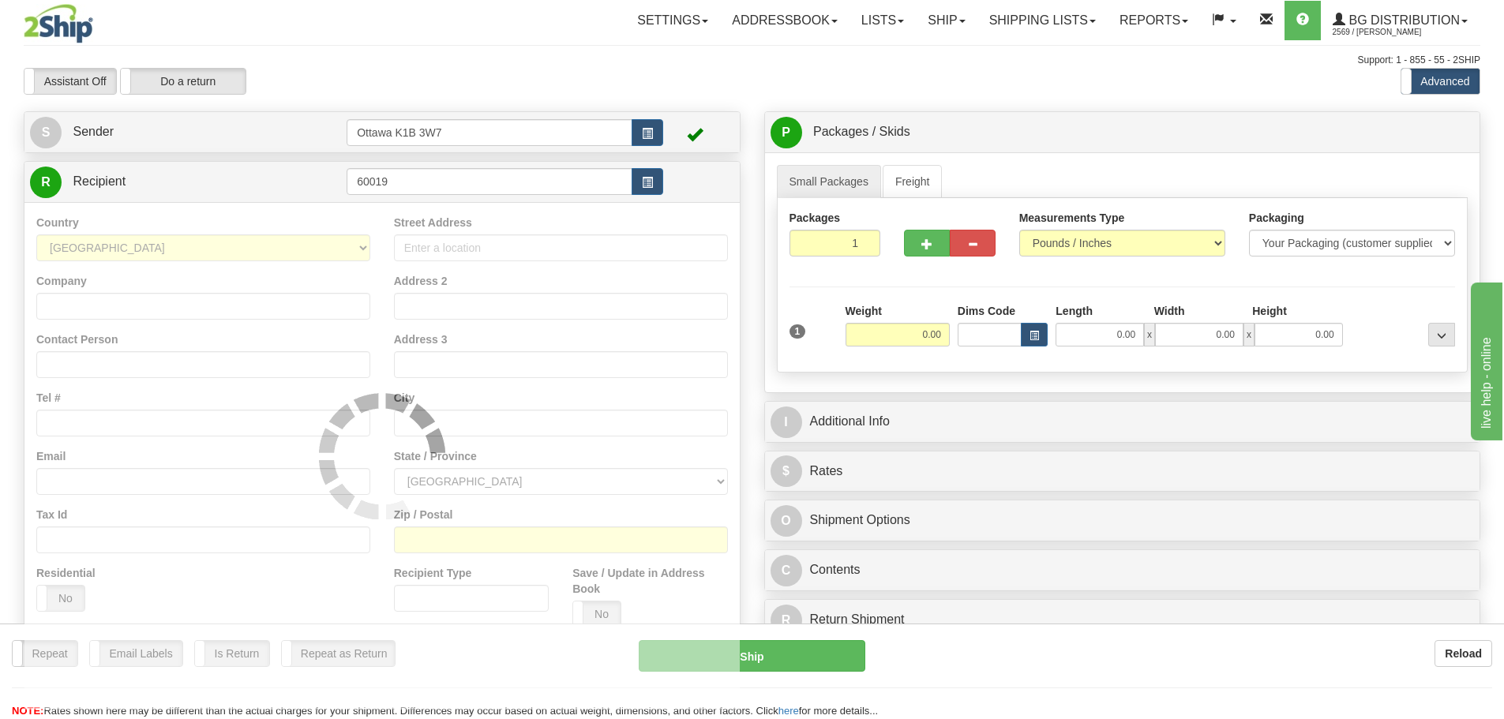
click at [594, 80] on div "Assistant On Assistant Off Do a return Do a return" at bounding box center [320, 81] width 617 height 27
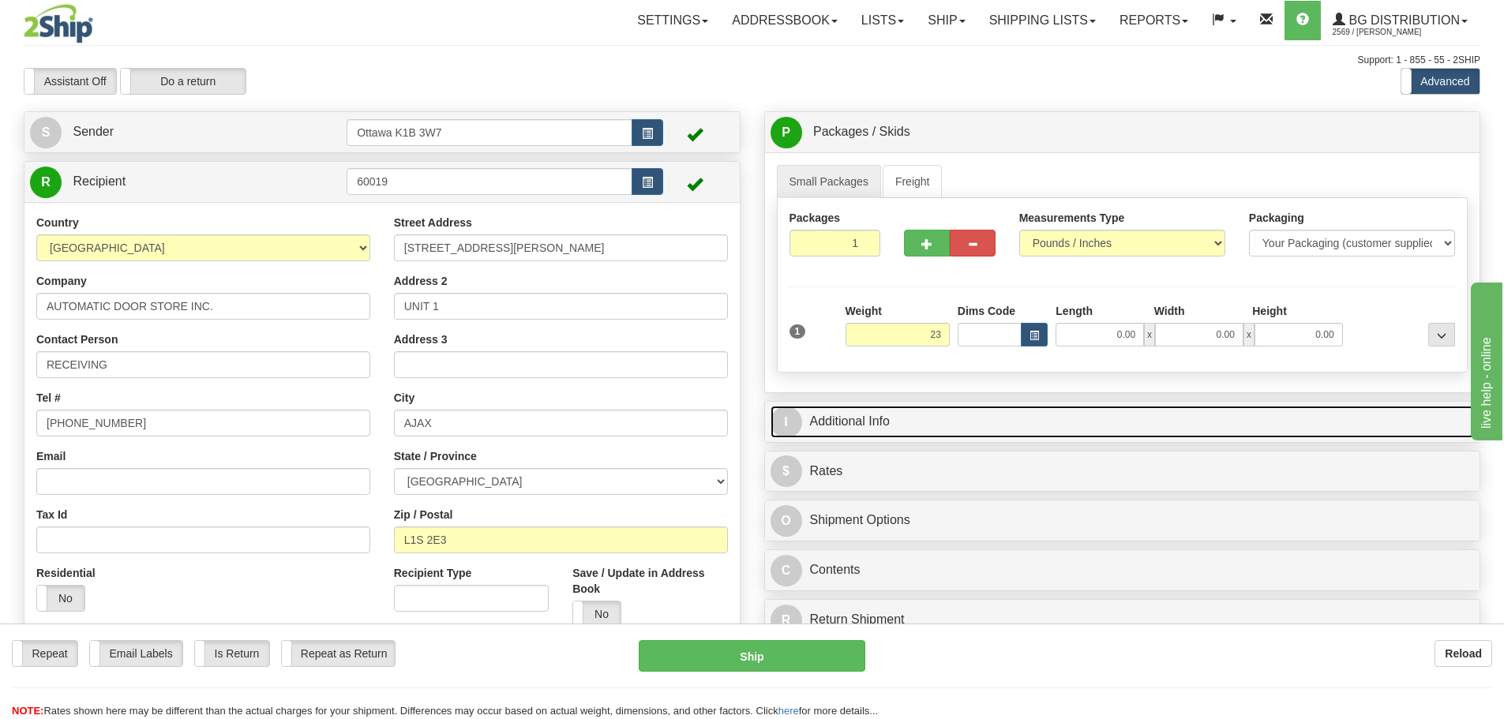
type input "23.00"
click at [1012, 429] on link "I Additional Info" at bounding box center [1123, 422] width 704 height 32
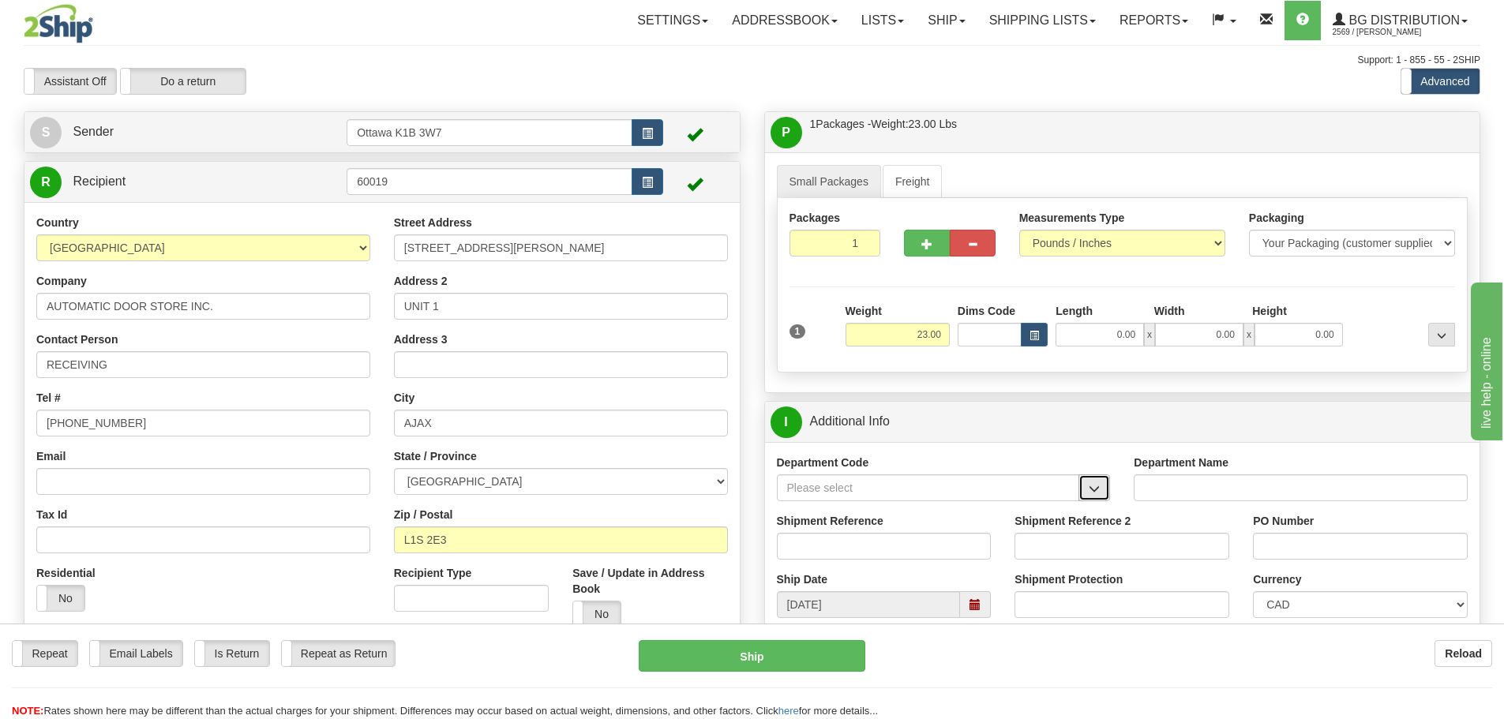
click at [1095, 489] on span "button" at bounding box center [1094, 489] width 11 height 10
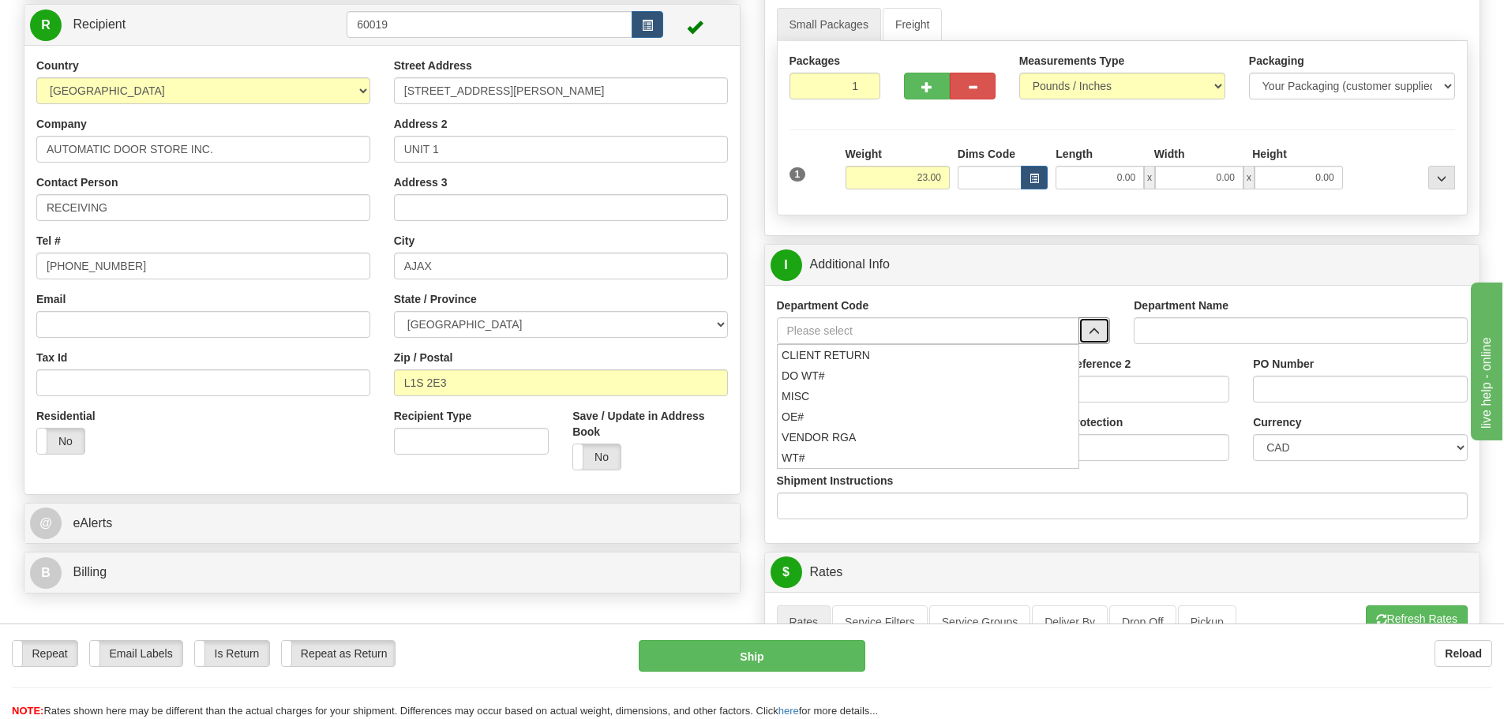
scroll to position [158, 0]
click at [874, 380] on div "DO WT#" at bounding box center [924, 374] width 287 height 17
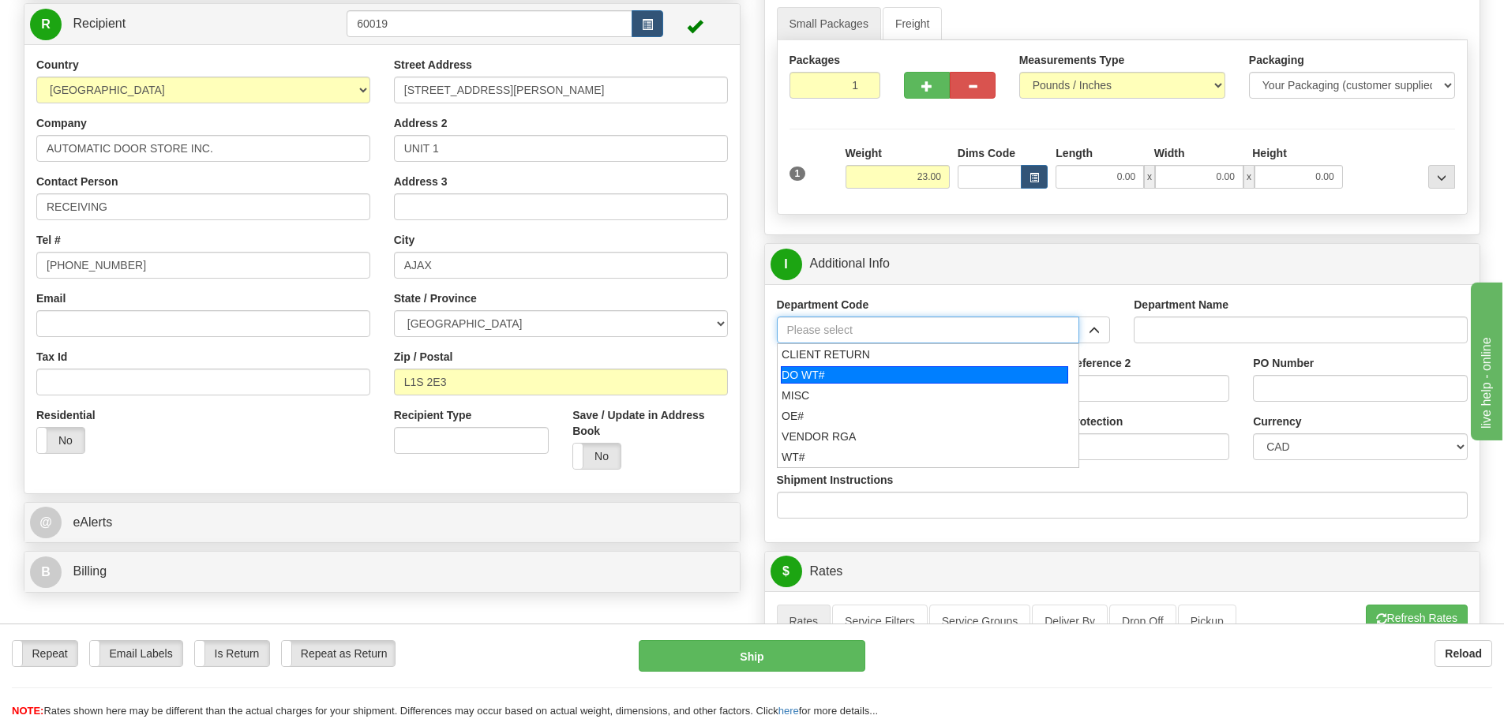
type input "DO WT#"
type input "DIRECT ORDERS"
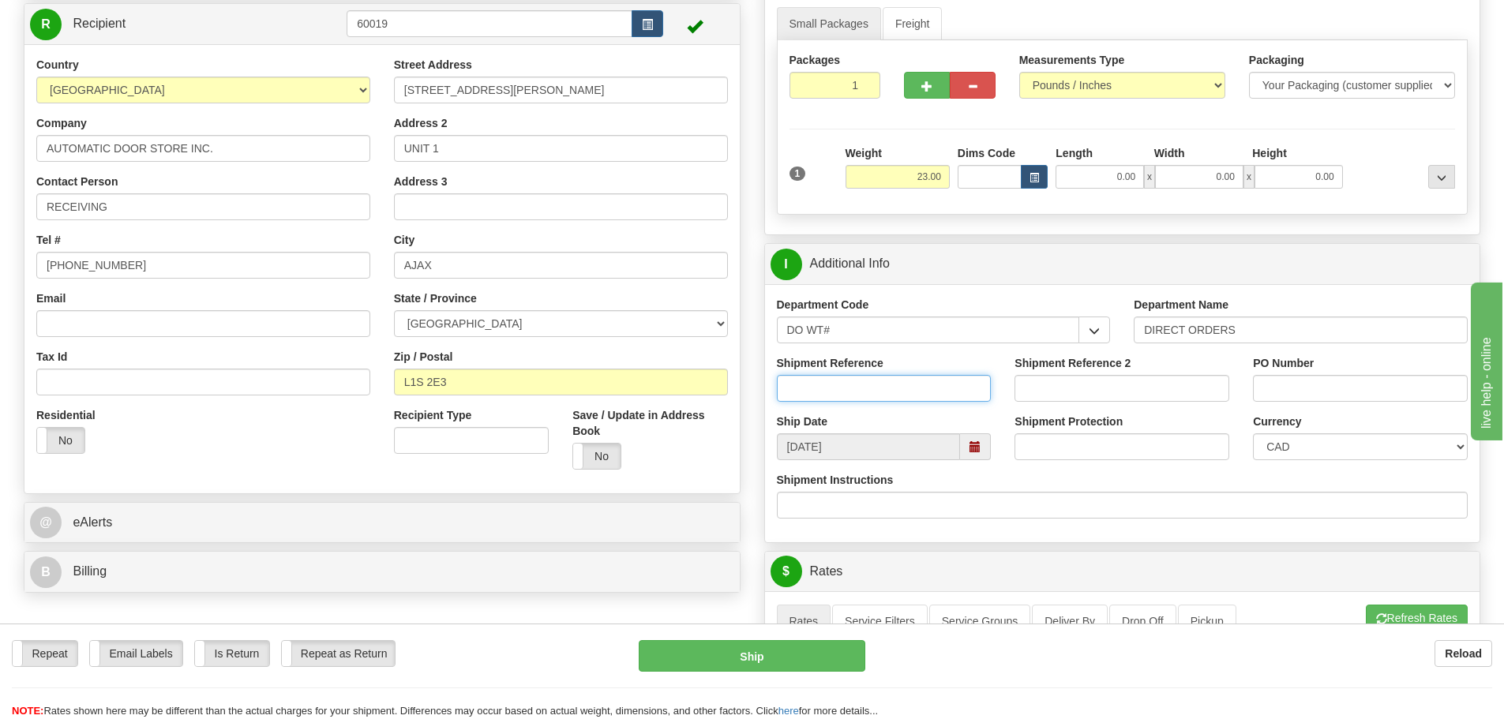
click at [876, 389] on input "Shipment Reference" at bounding box center [884, 388] width 215 height 27
type input "164809-00"
click at [1354, 394] on input "PO Number" at bounding box center [1360, 388] width 215 height 27
type input "PO000916"
click at [1096, 183] on input "0.00" at bounding box center [1100, 177] width 88 height 24
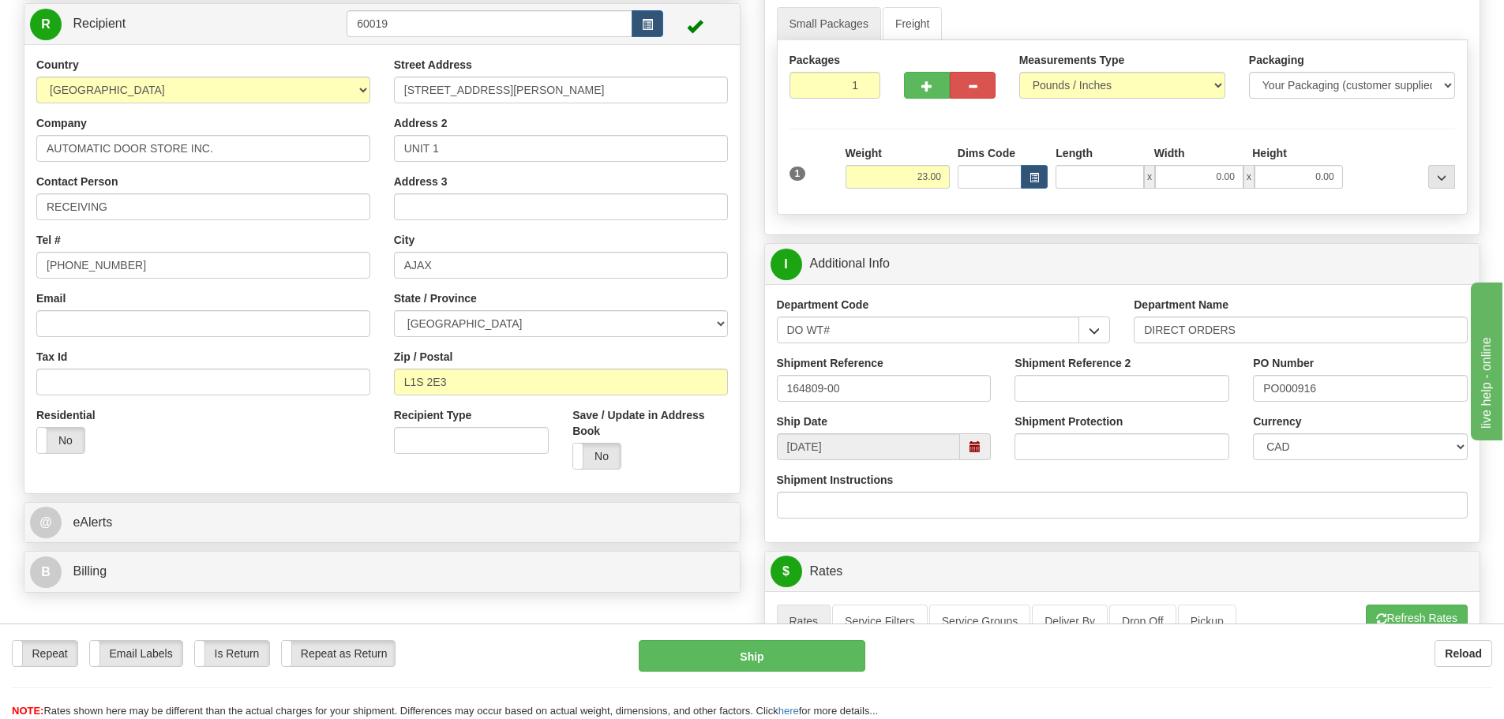
type input "0.00"
click at [1080, 174] on input "0.00" at bounding box center [1100, 177] width 88 height 24
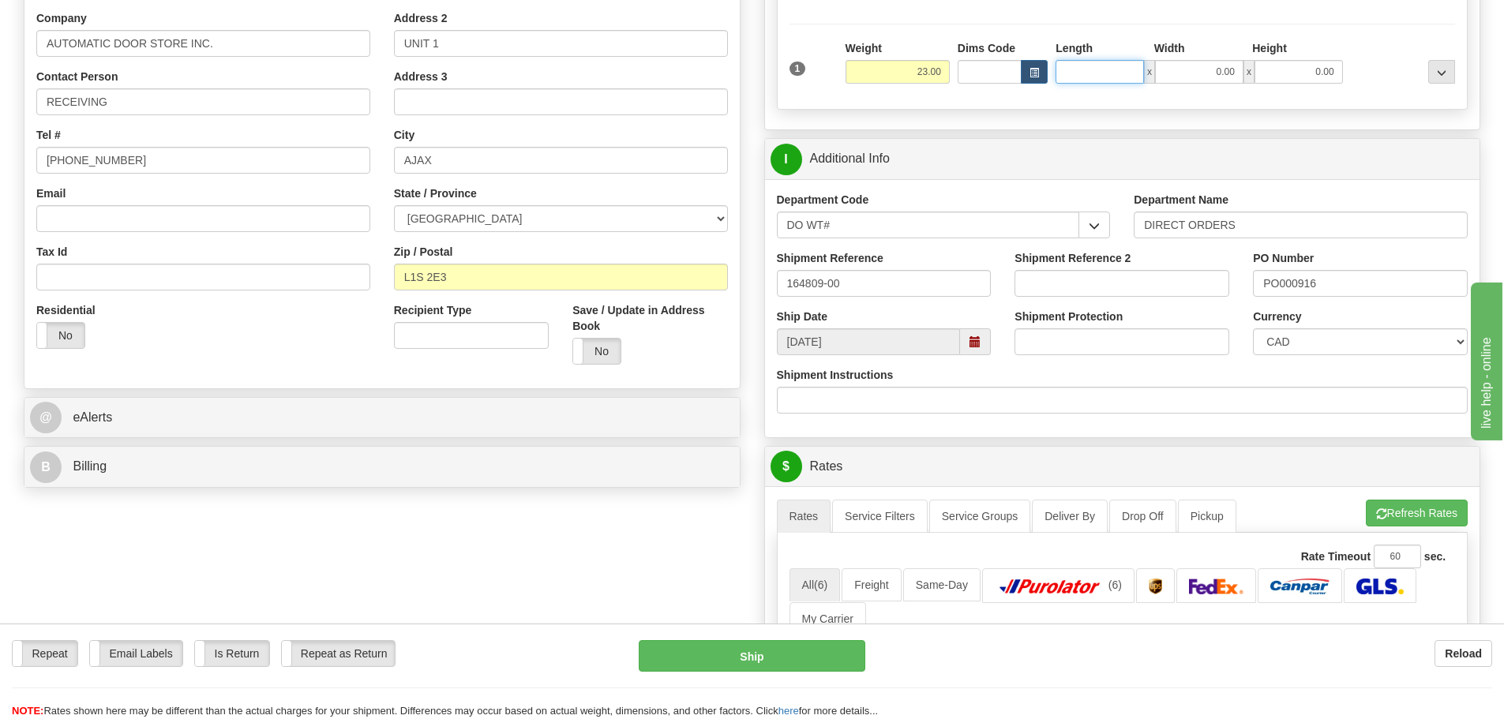
scroll to position [237, 0]
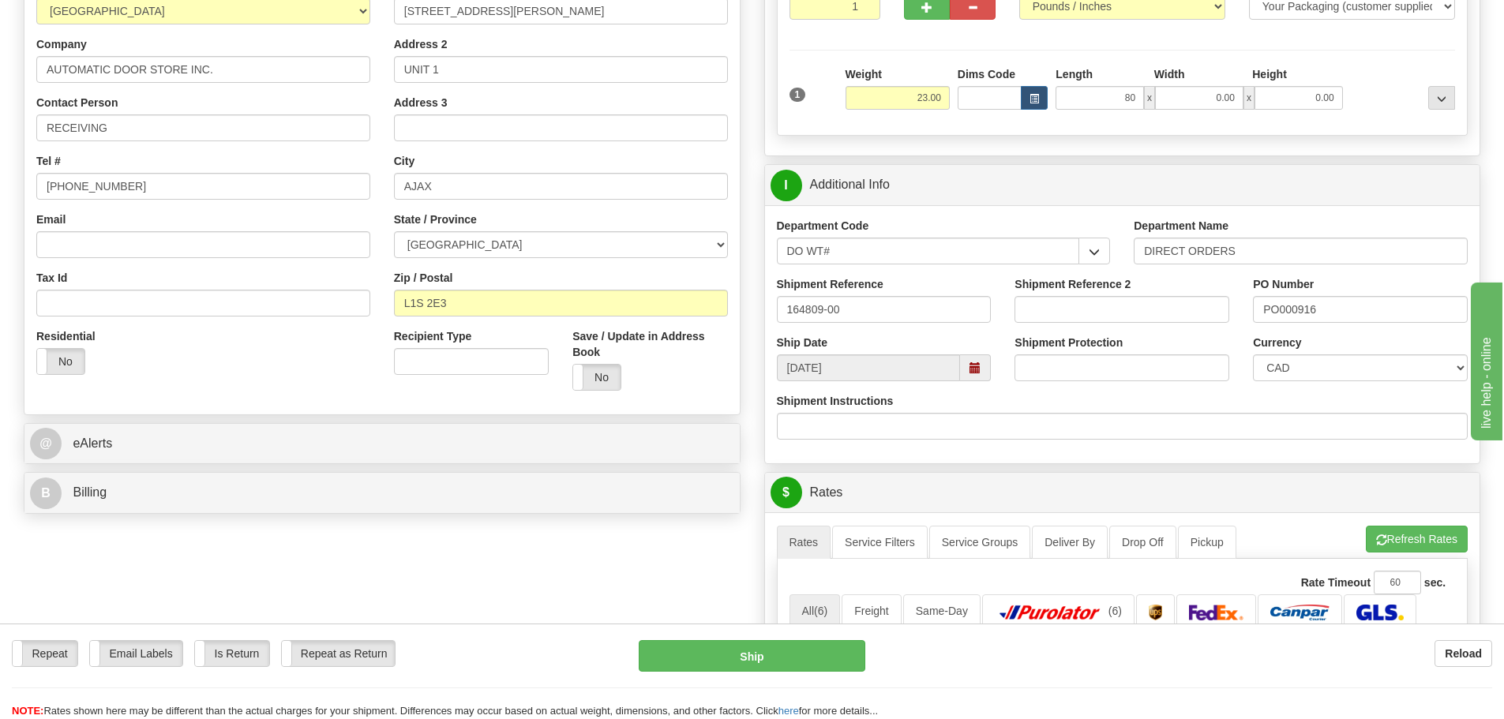
type input "80.00"
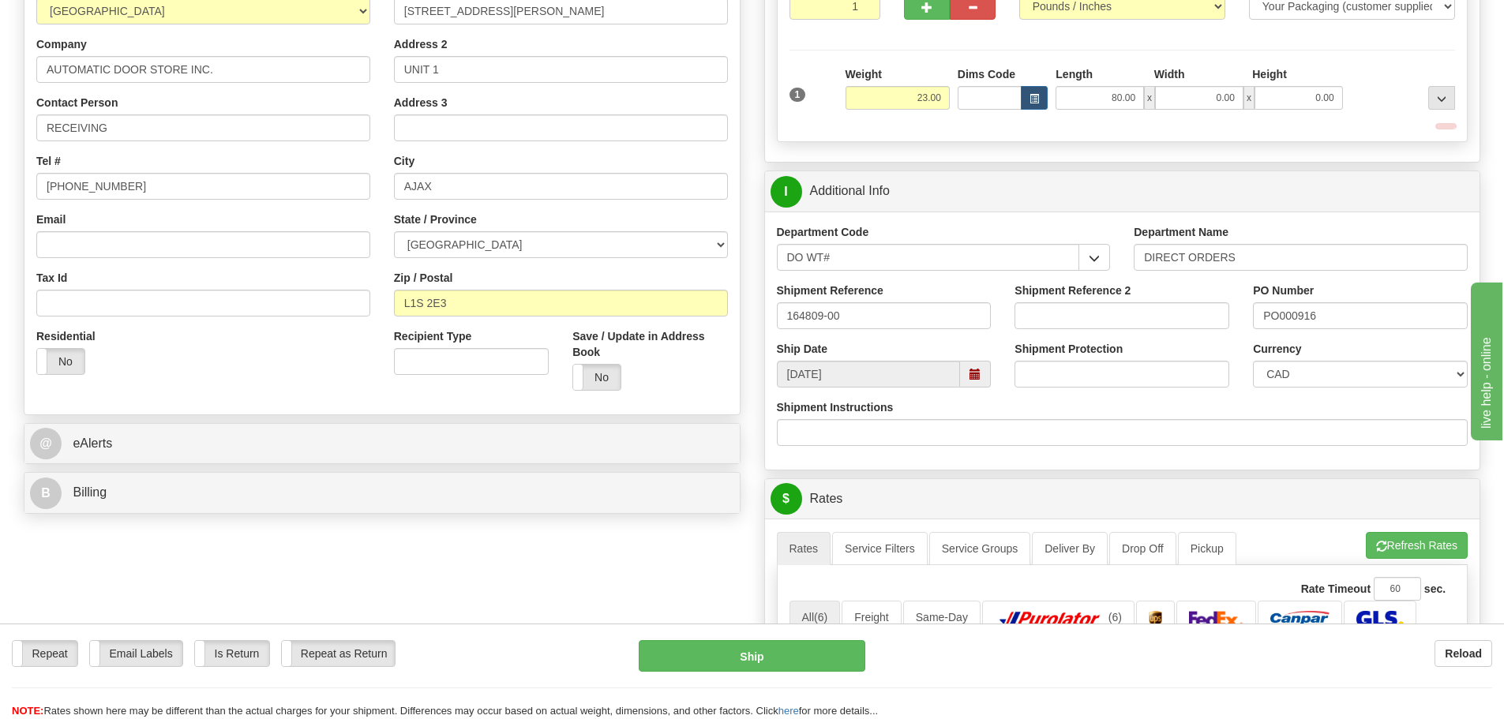
click at [749, 192] on div "Create a label for the return Create Pickup Without Label S Sender Ottawa K1B 3…" at bounding box center [382, 198] width 741 height 648
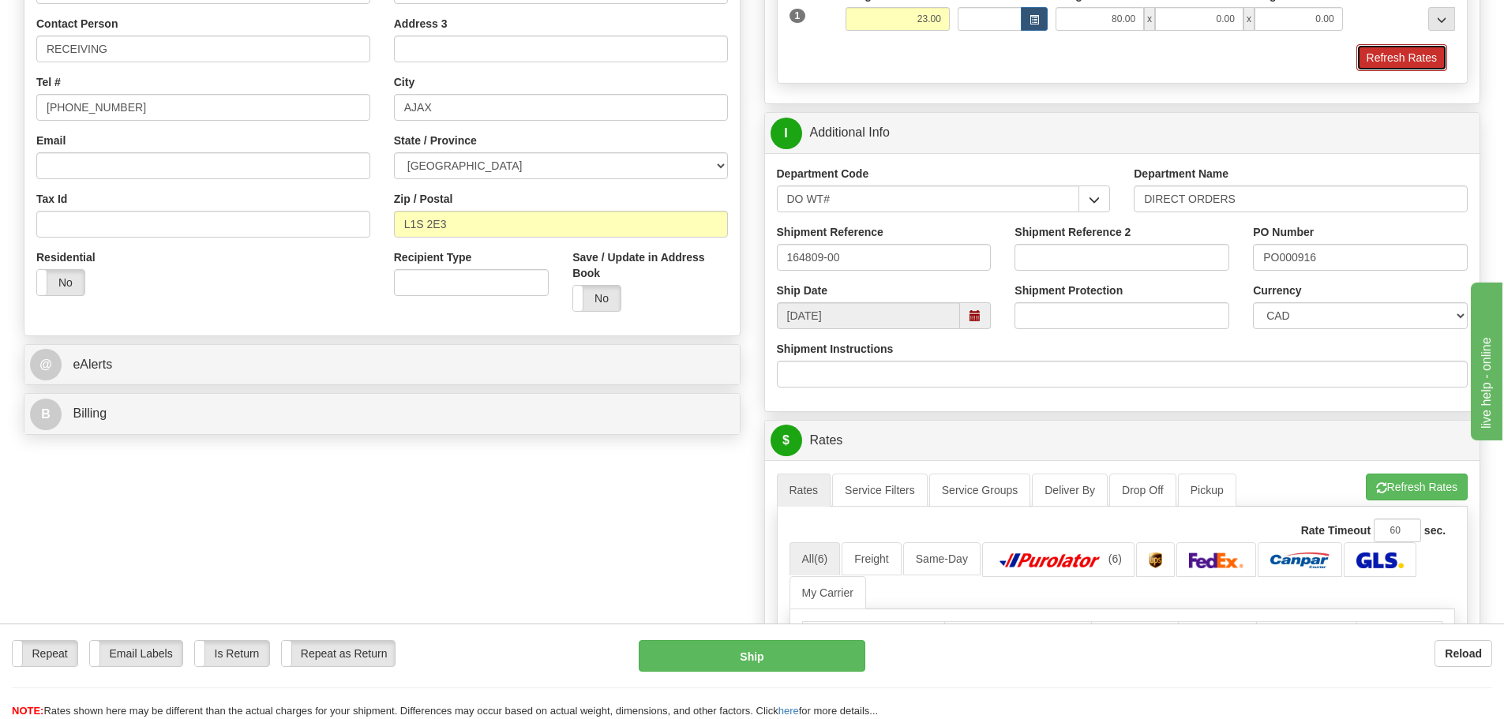
click at [1434, 60] on button "Refresh Rates" at bounding box center [1402, 57] width 91 height 27
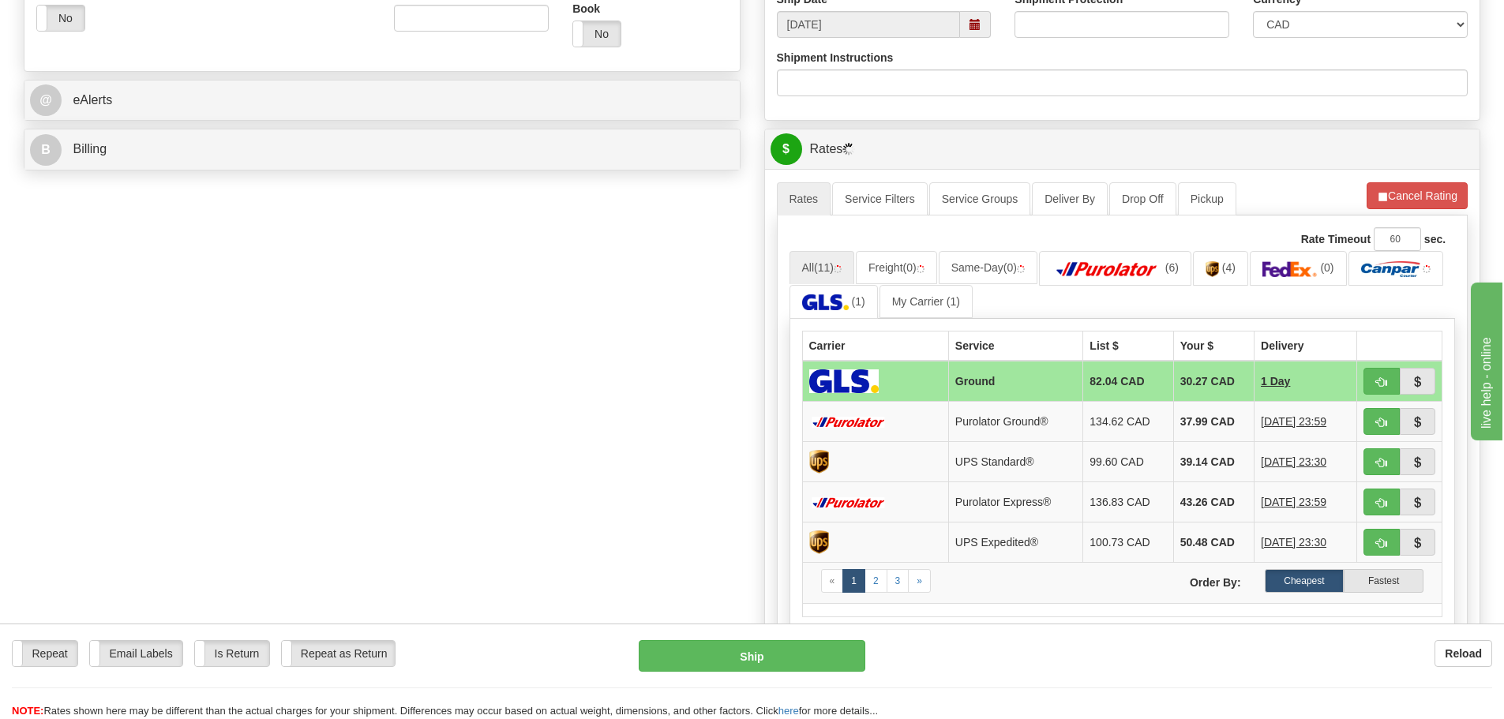
scroll to position [553, 0]
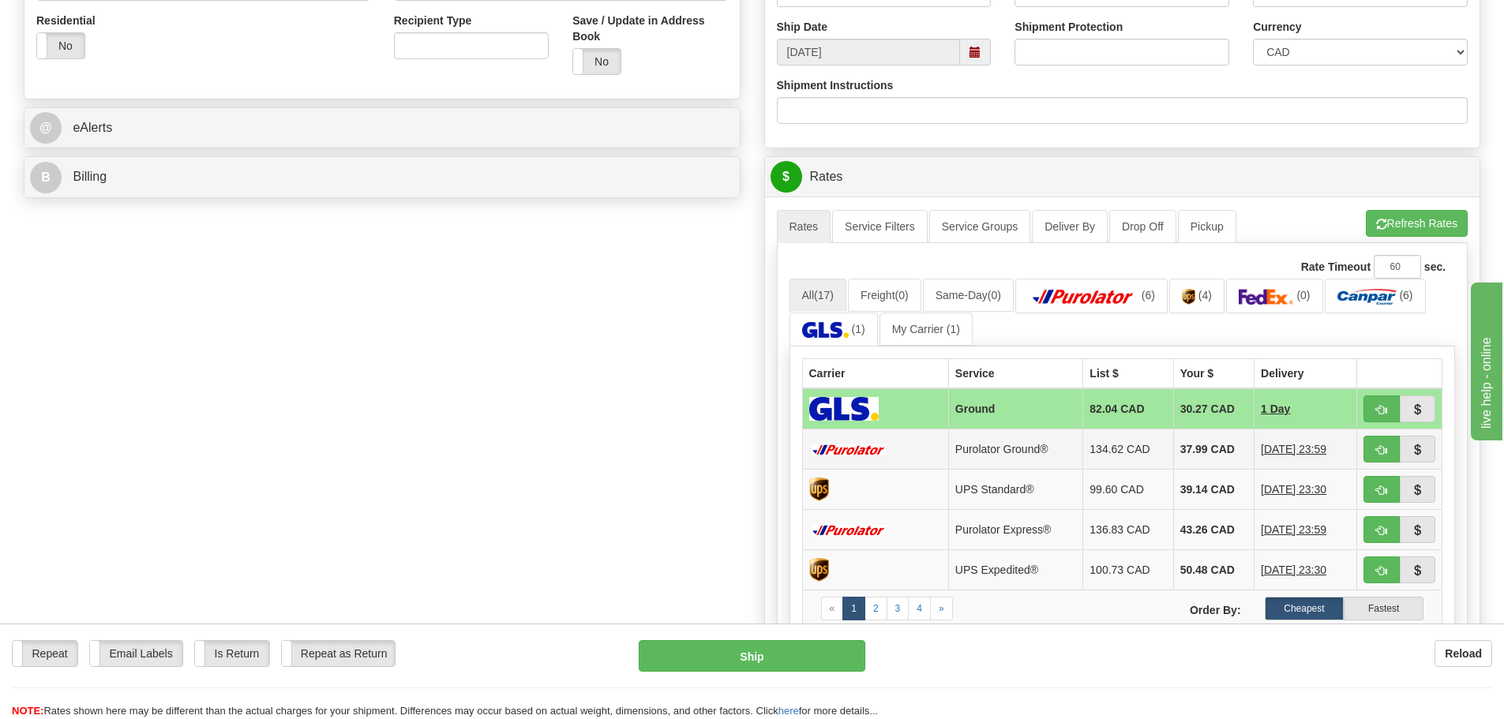
click at [1156, 456] on td "134.62 CAD" at bounding box center [1129, 450] width 90 height 40
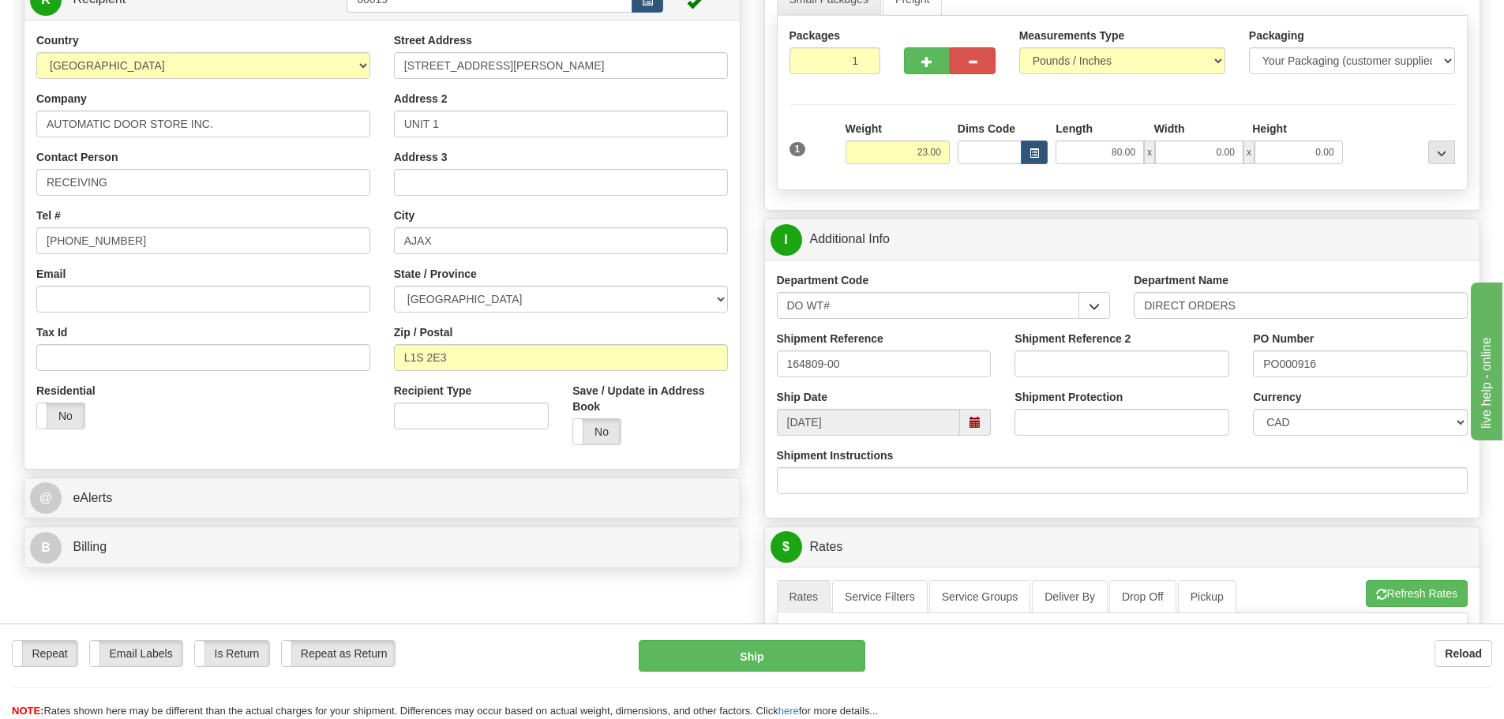
scroll to position [474, 0]
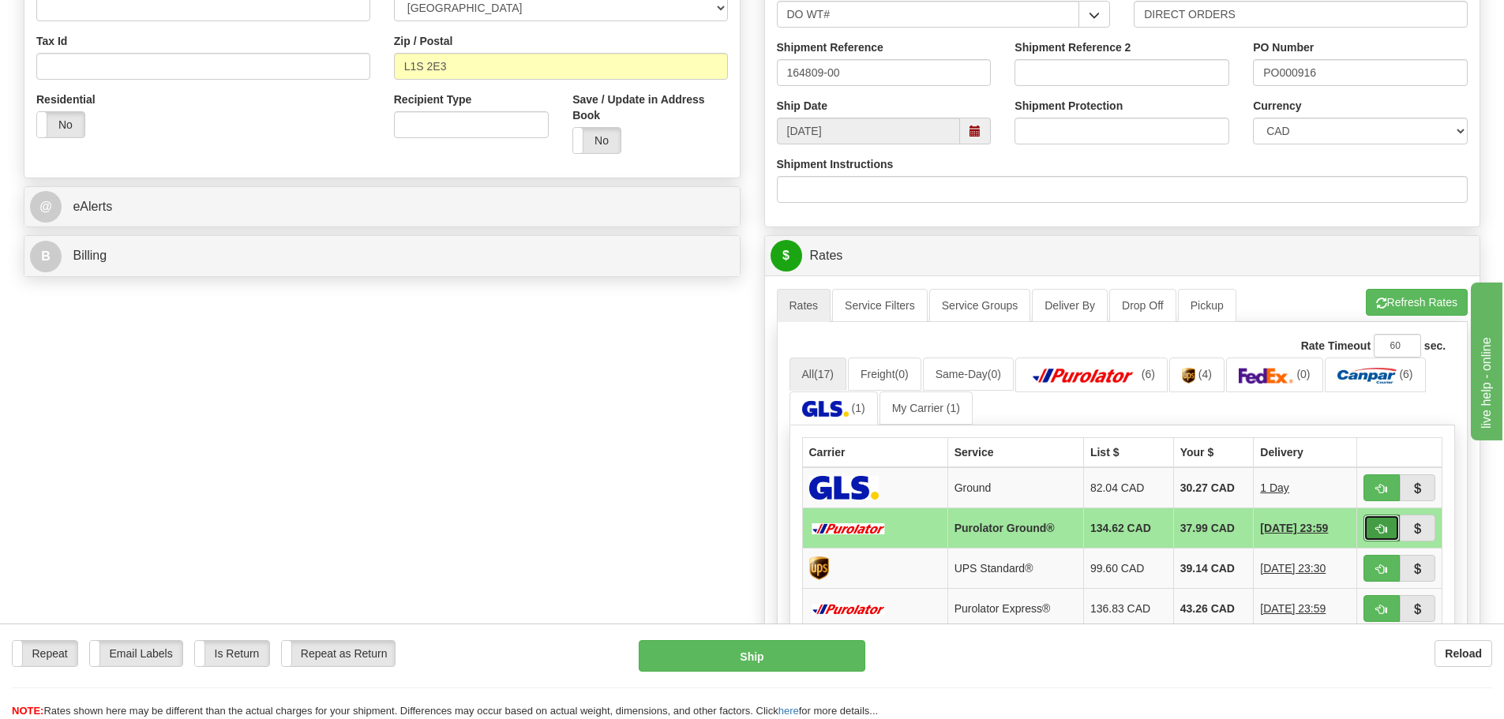
click at [1381, 524] on span "button" at bounding box center [1382, 529] width 11 height 10
type input "260"
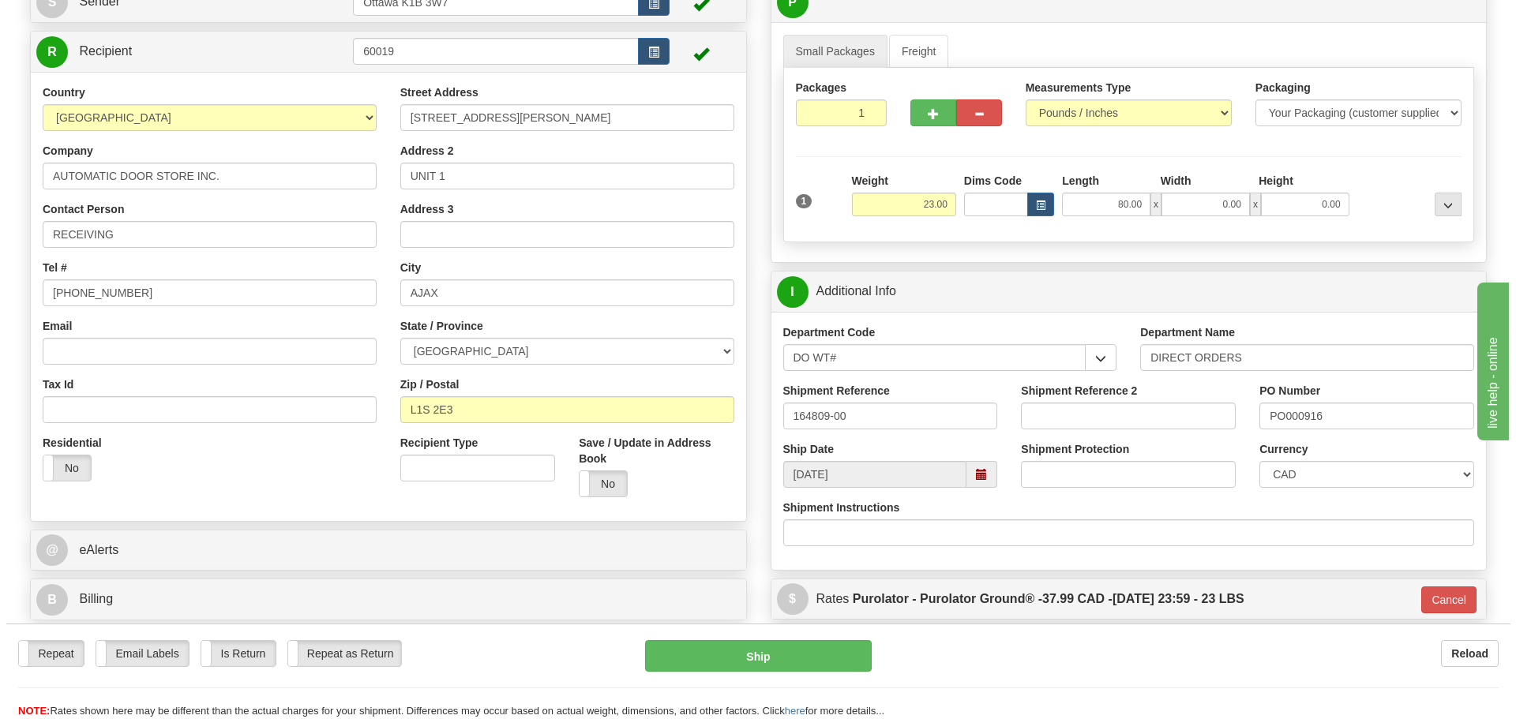
scroll to position [158, 0]
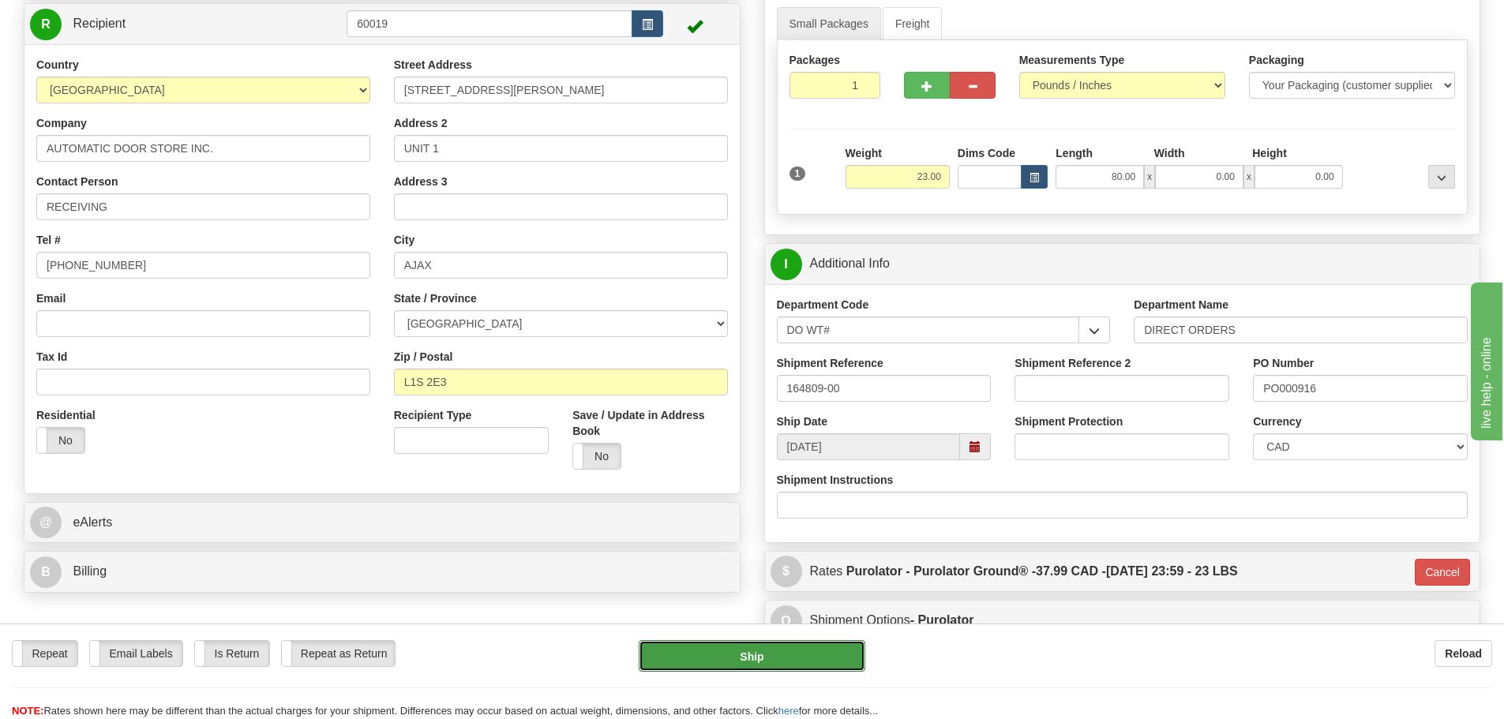
click at [812, 648] on button "Ship" at bounding box center [752, 656] width 227 height 32
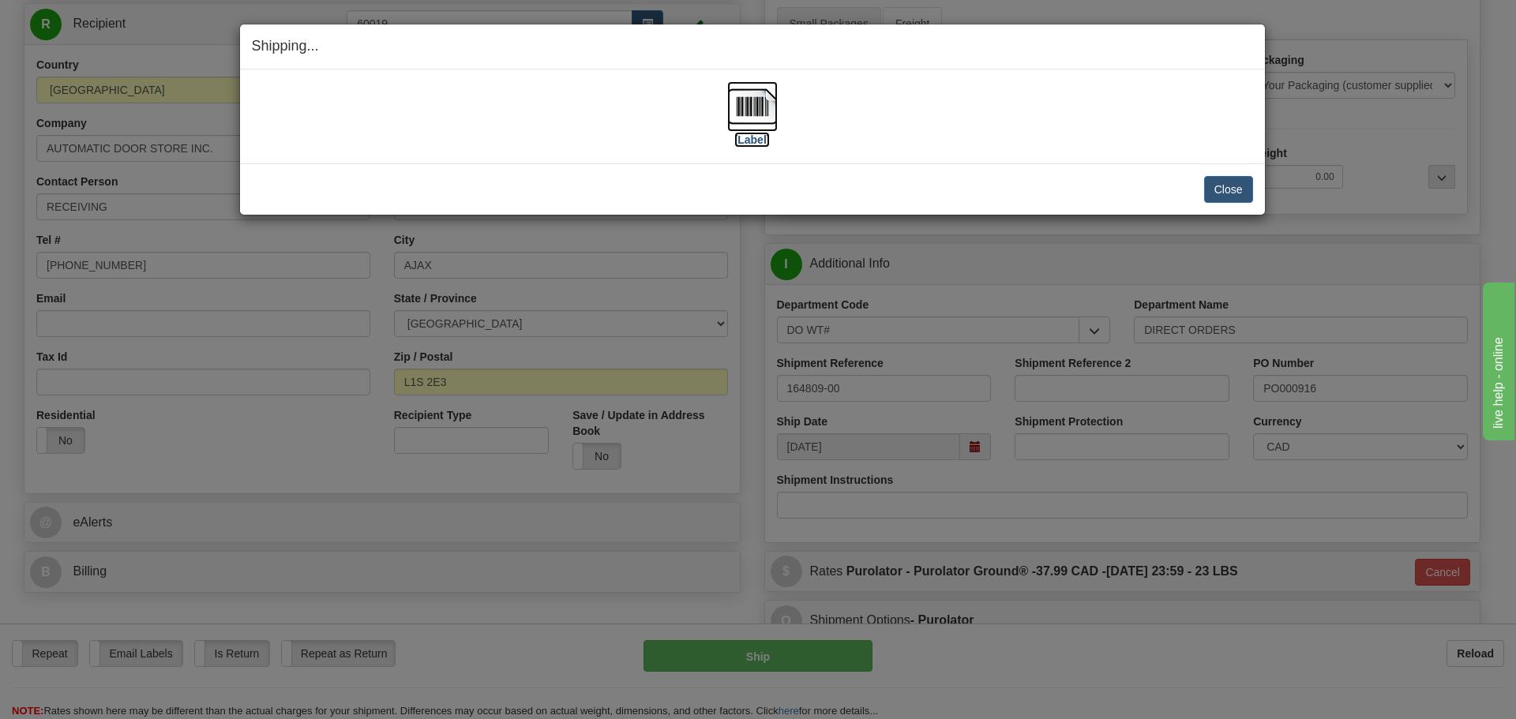
click at [752, 132] on label "[Label]" at bounding box center [752, 140] width 36 height 16
